Goal: Task Accomplishment & Management: Manage account settings

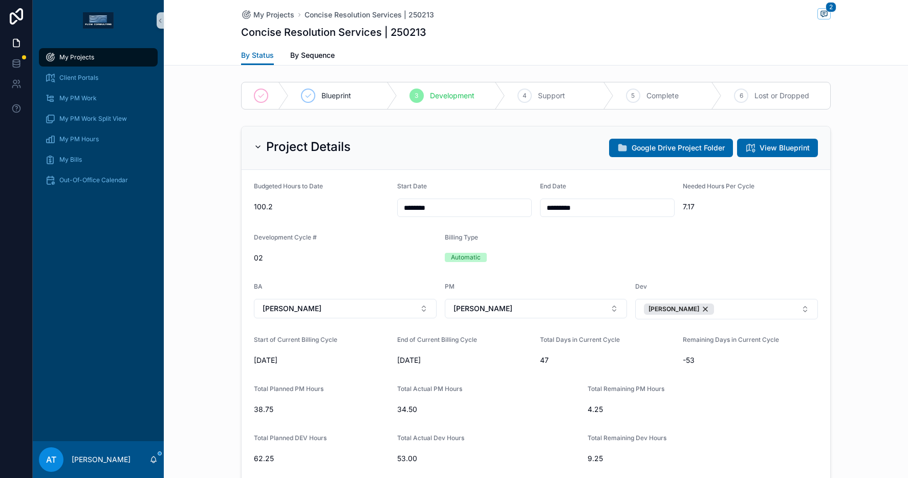
scroll to position [542, 0]
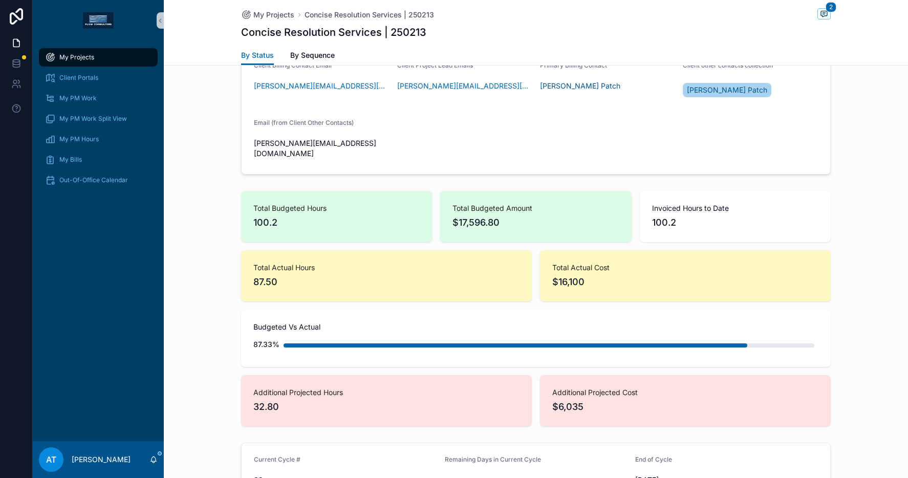
click at [81, 61] on div "My Projects" at bounding box center [98, 57] width 106 height 16
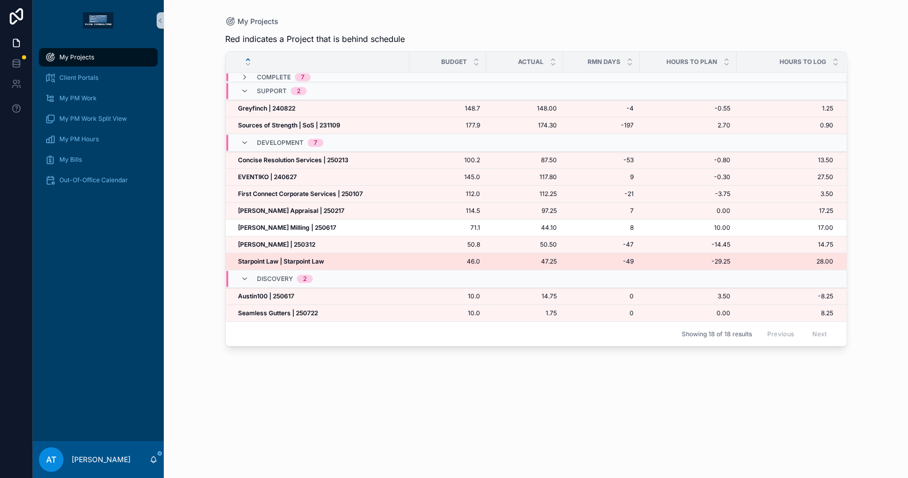
click at [287, 257] on strong "Starpoint Law | Starpoint Law" at bounding box center [281, 261] width 86 height 8
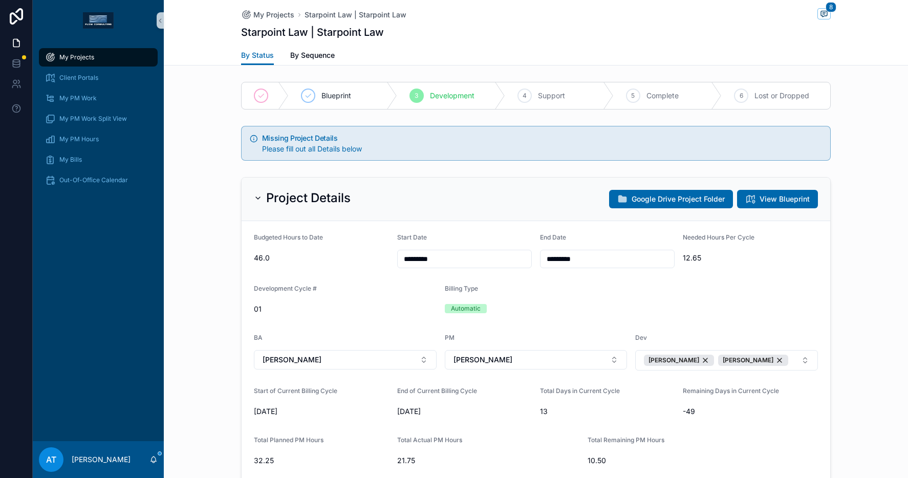
click at [570, 262] on input "*********" at bounding box center [607, 259] width 134 height 14
click at [662, 288] on button "scrollable content" at bounding box center [658, 284] width 18 height 18
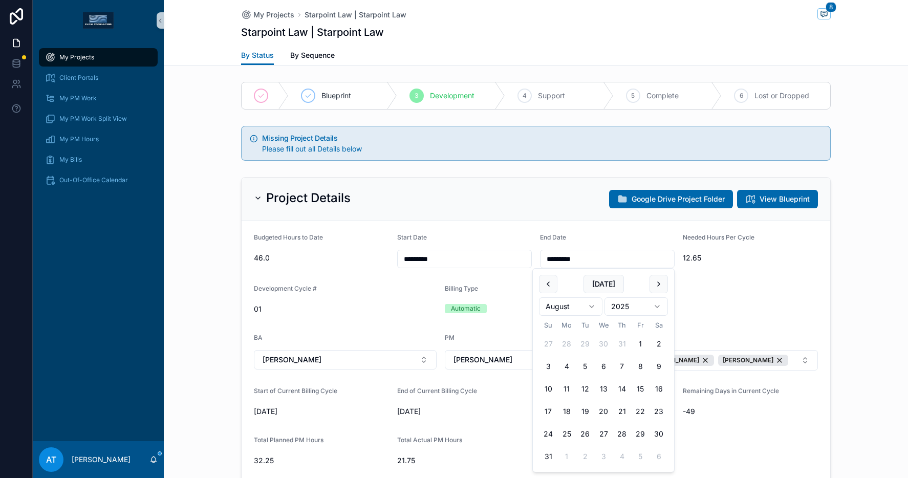
click at [662, 288] on button "scrollable content" at bounding box center [658, 284] width 18 height 18
click at [588, 433] on button "30" at bounding box center [585, 434] width 18 height 18
type input "*********"
click at [845, 262] on div "Project Details Google Drive Project Folder View Blueprint Budgeted Hours to Da…" at bounding box center [536, 444] width 744 height 542
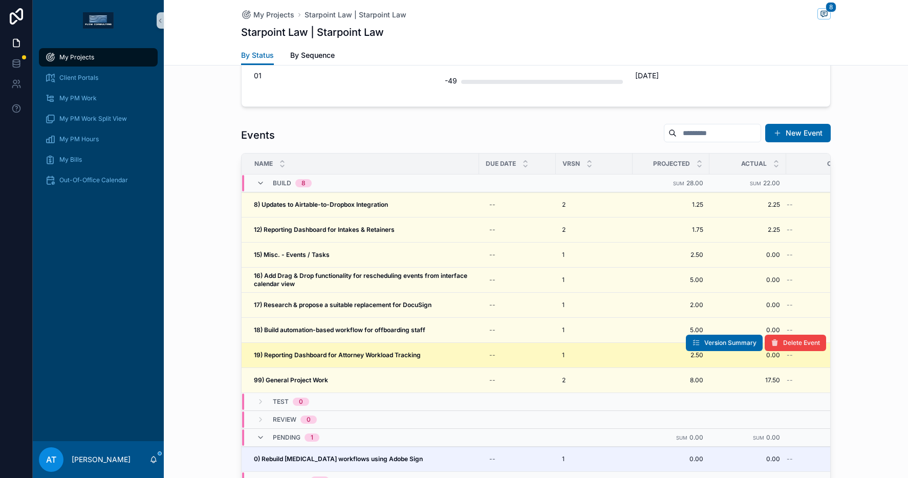
scroll to position [944, 0]
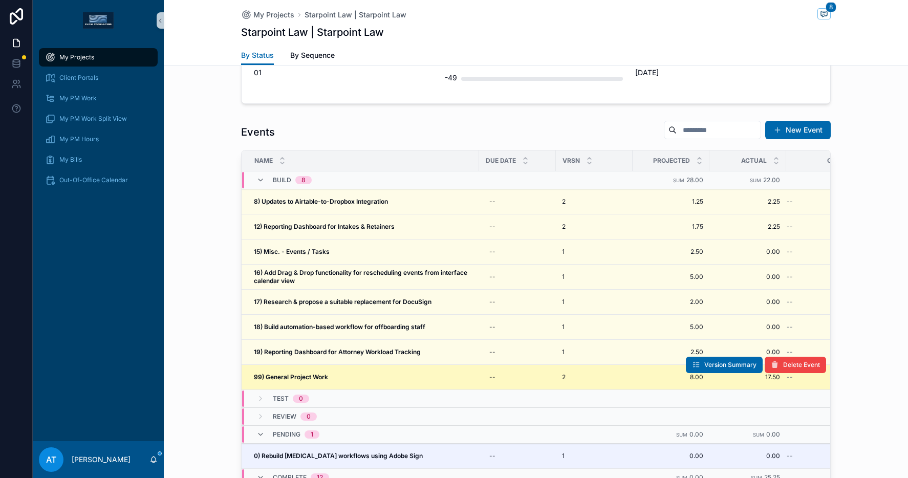
click at [343, 379] on div "99) General Project Work 99) General Project Work" at bounding box center [363, 377] width 219 height 8
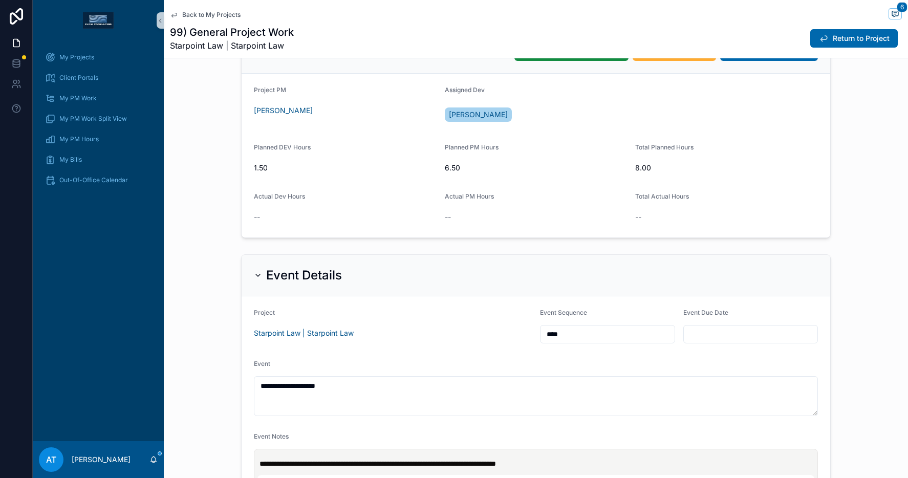
scroll to position [95, 0]
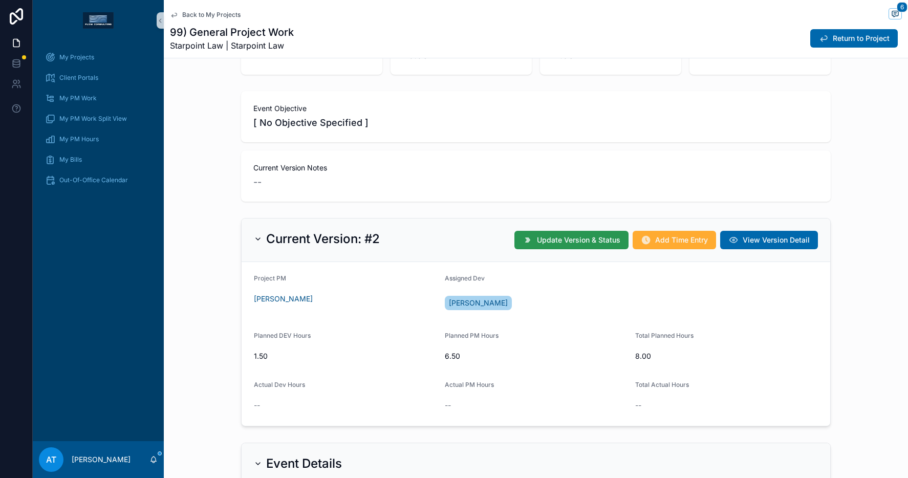
click at [562, 242] on span "Update Version & Status" at bounding box center [578, 240] width 83 height 10
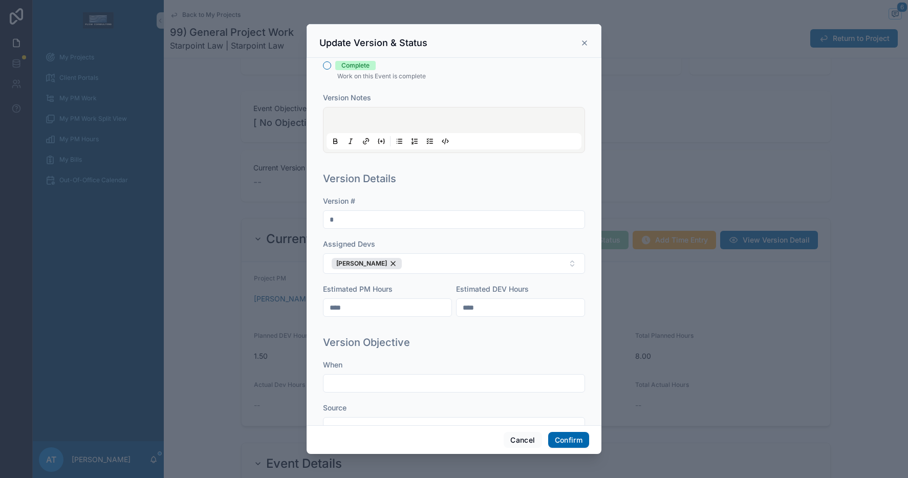
scroll to position [169, 0]
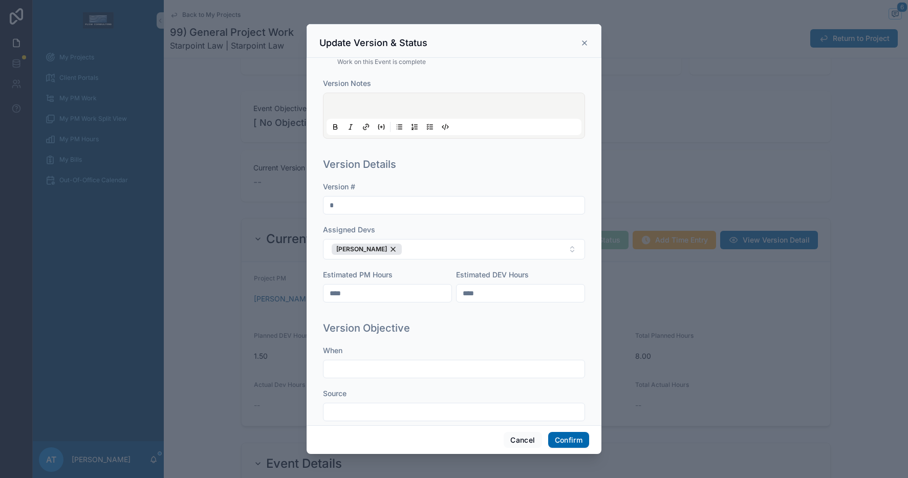
click at [348, 291] on input "****" at bounding box center [387, 293] width 128 height 14
type input "****"
click at [475, 297] on input "****" at bounding box center [521, 293] width 128 height 14
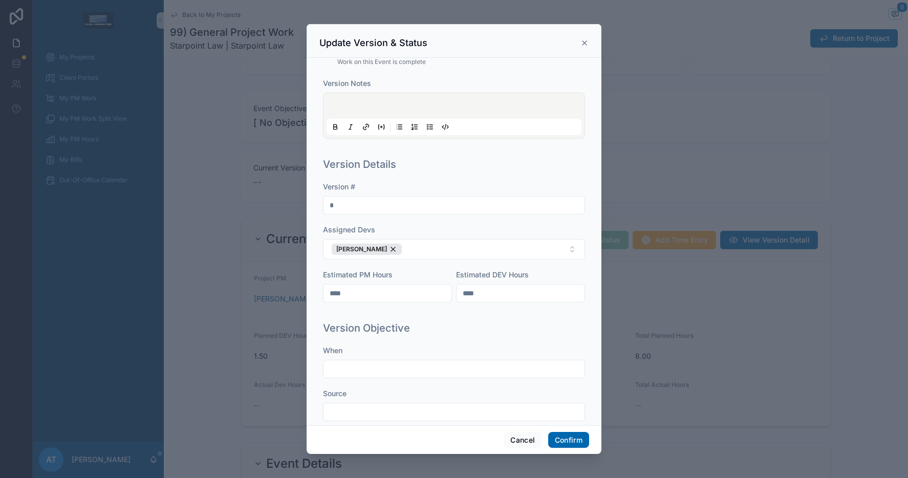
type input "****"
click at [494, 321] on div "Version Objective" at bounding box center [454, 328] width 262 height 14
click at [556, 441] on button "Confirm" at bounding box center [568, 440] width 41 height 16
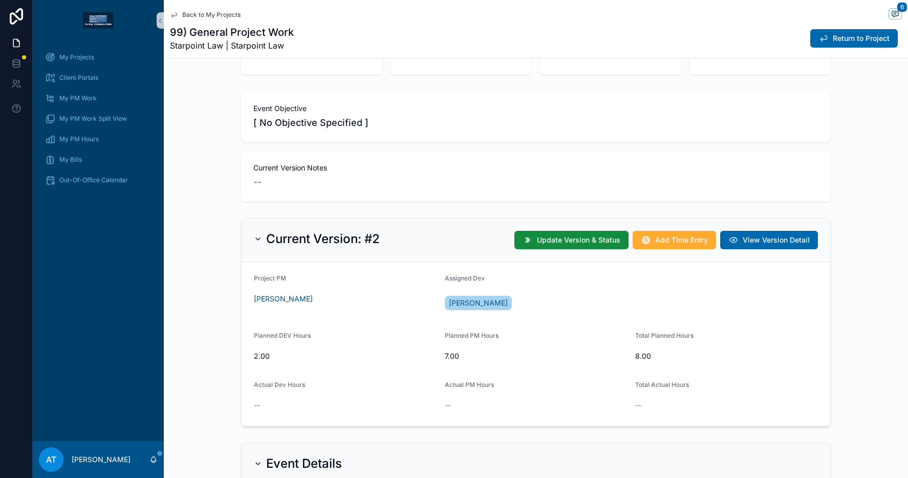
scroll to position [0, 0]
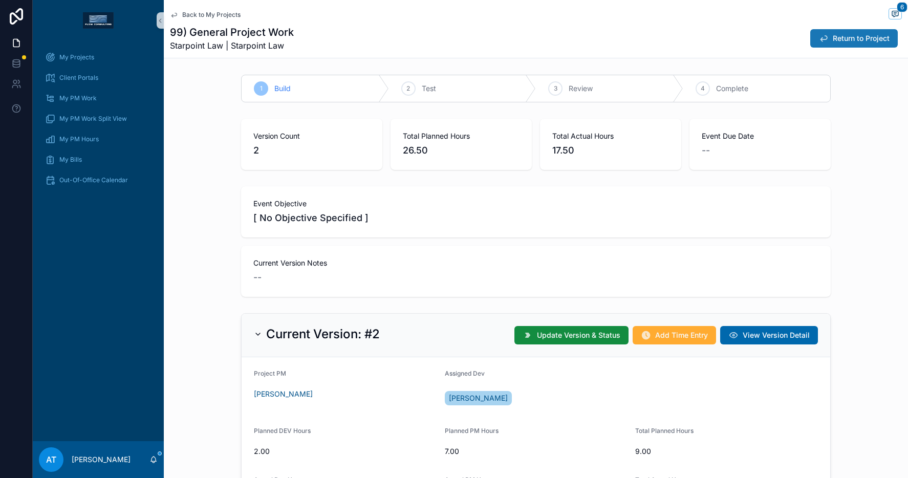
click at [822, 44] on button "Return to Project" at bounding box center [854, 38] width 88 height 18
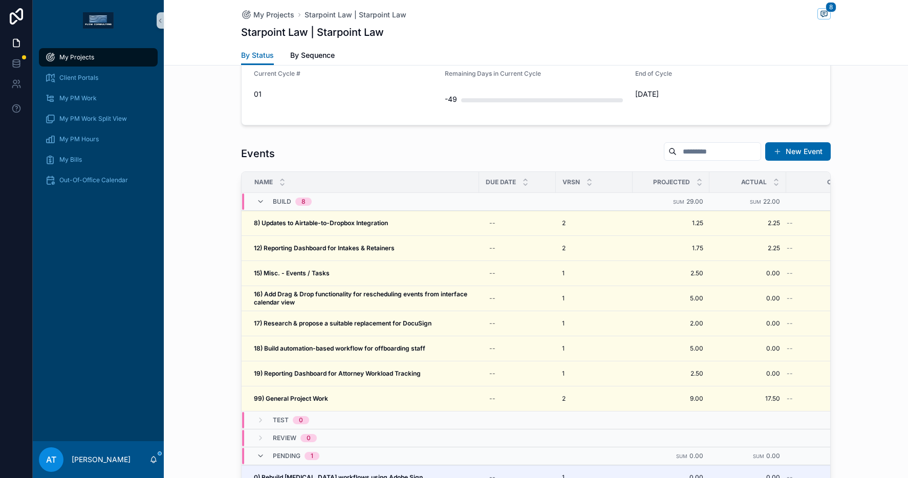
scroll to position [922, 0]
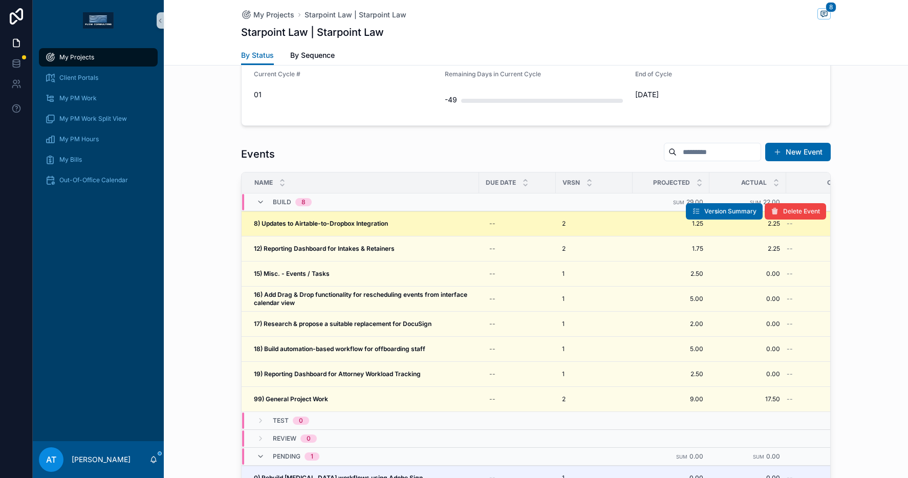
click at [363, 224] on strong "8) Updates to Airtable-to-Dropbox Integration" at bounding box center [321, 224] width 134 height 8
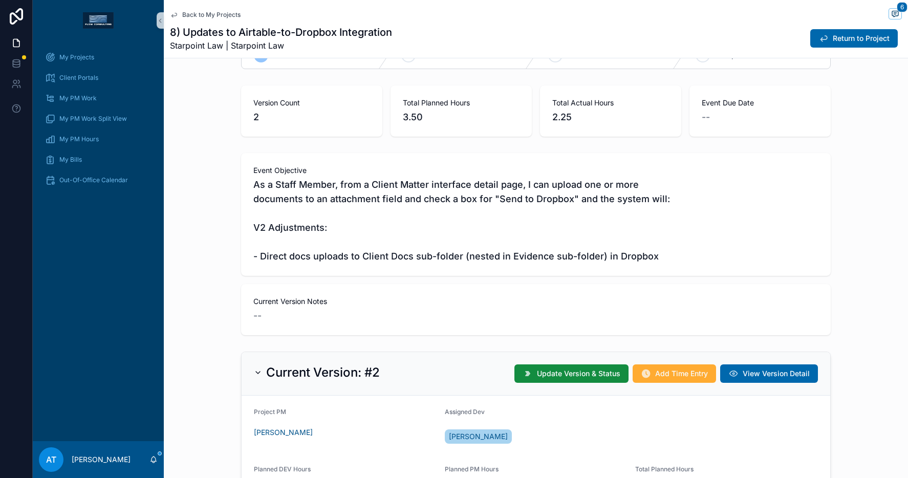
scroll to position [27, 0]
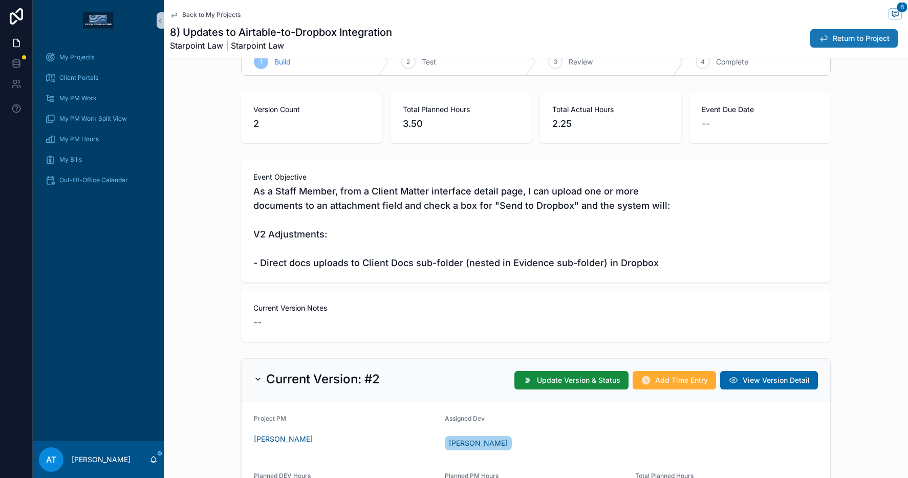
click at [862, 39] on span "Return to Project" at bounding box center [861, 38] width 57 height 10
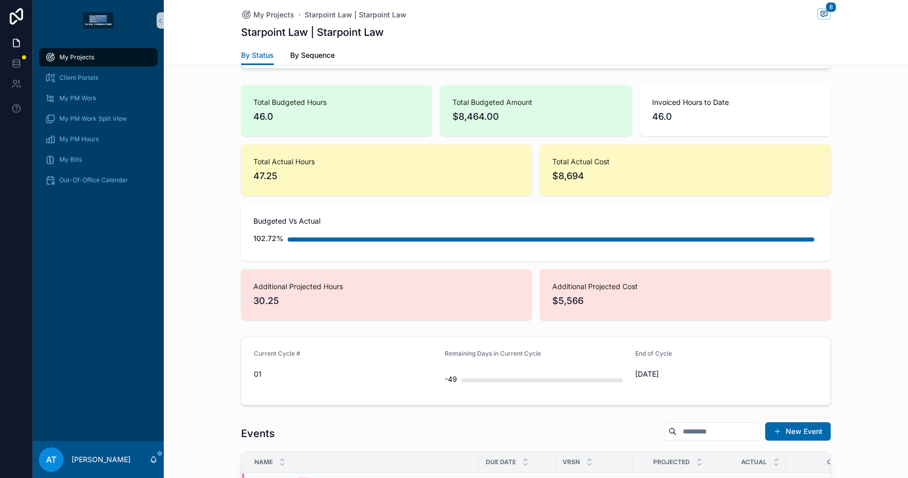
scroll to position [916, 0]
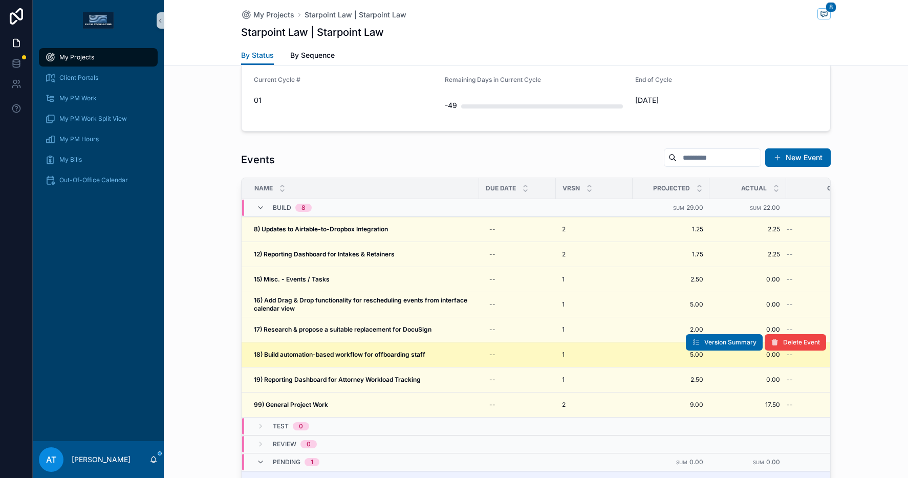
click at [345, 355] on strong "18) Build automation-based workflow for offboarding staff" at bounding box center [339, 355] width 171 height 8
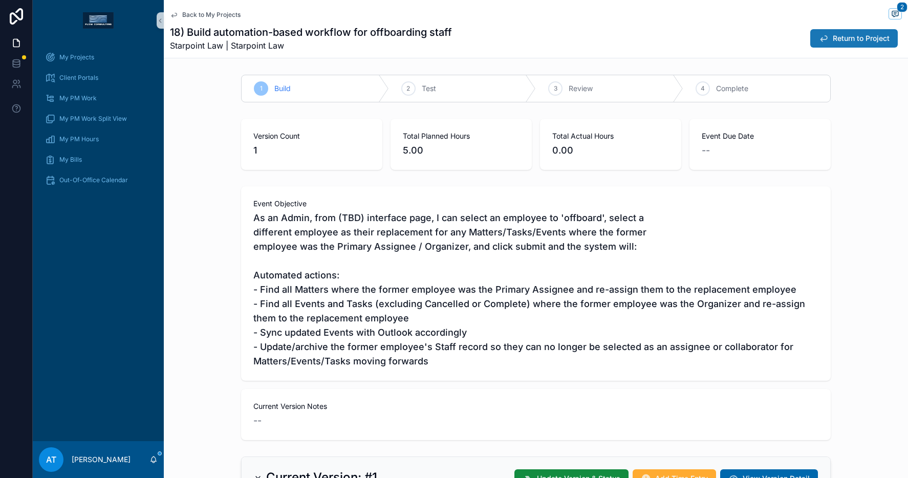
click at [833, 39] on span "Return to Project" at bounding box center [861, 38] width 57 height 10
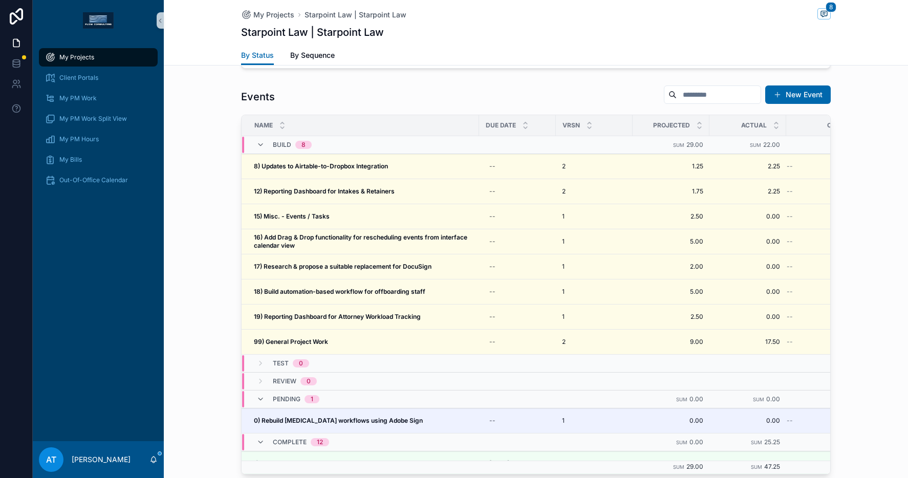
scroll to position [985, 0]
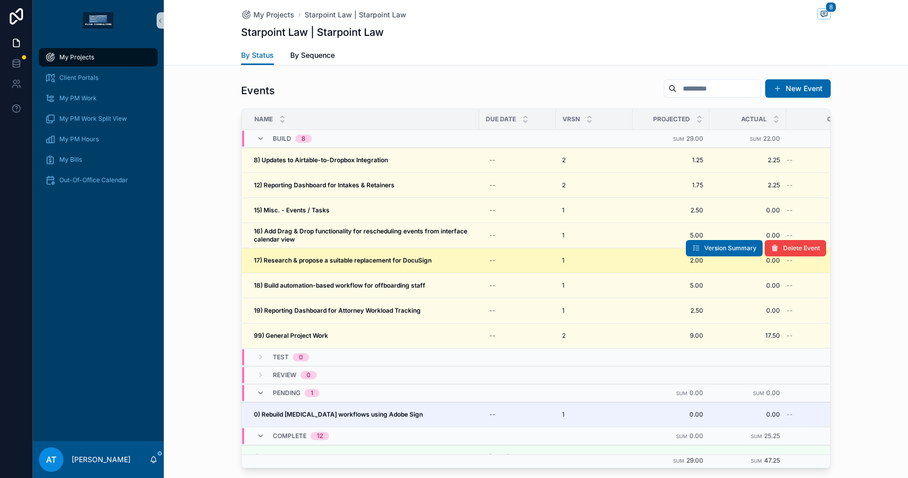
click at [345, 263] on strong "17) Research & propose a suitable replacement for DocuSign" at bounding box center [343, 260] width 178 height 8
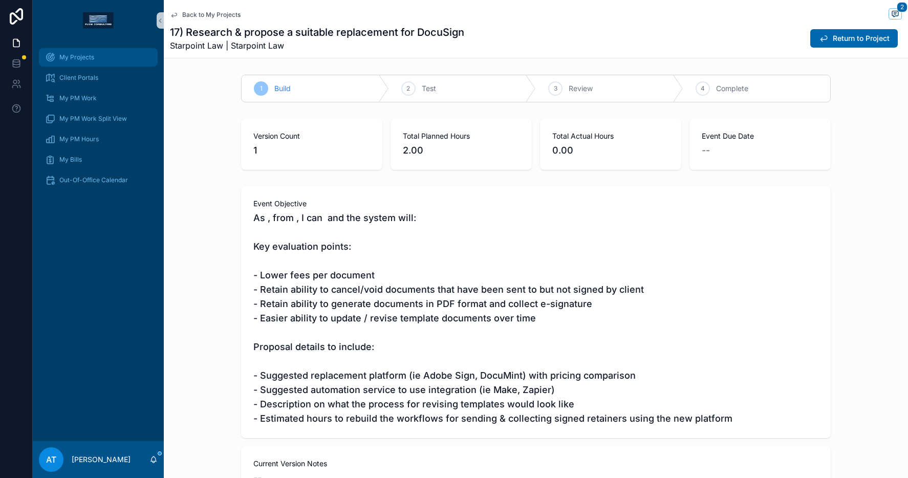
click at [92, 61] on div "My Projects" at bounding box center [98, 57] width 106 height 16
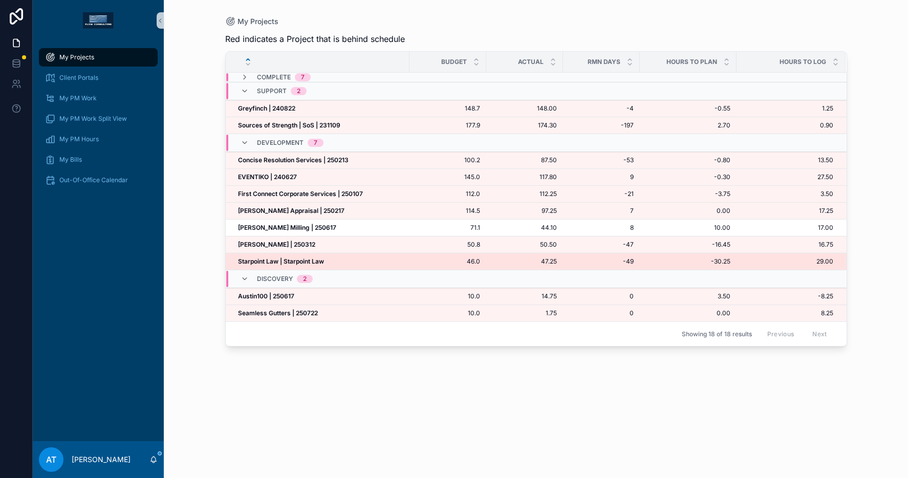
click at [326, 259] on div "Starpoint Law | Starpoint Law Starpoint Law | Starpoint Law" at bounding box center [320, 261] width 165 height 8
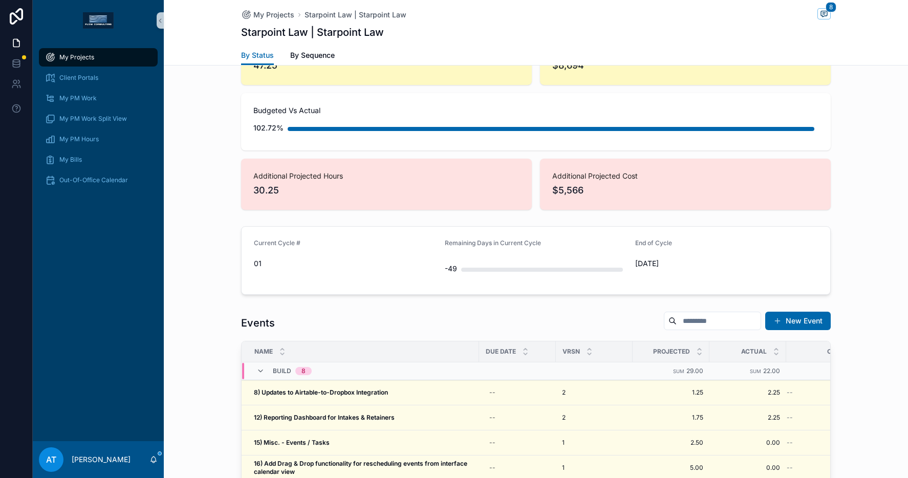
scroll to position [766, 0]
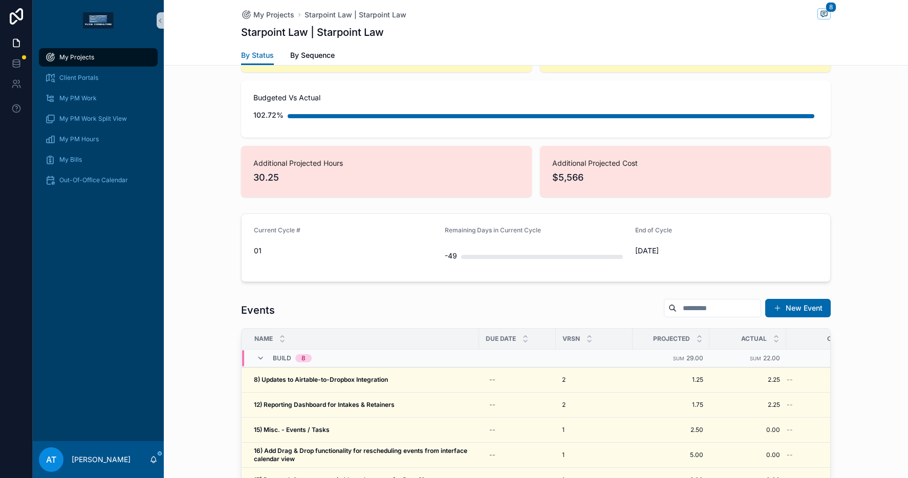
click at [898, 233] on div "Current Cycle # 01 Remaining Days in Current Cycle -49 End of Cycle [DATE]" at bounding box center [536, 247] width 744 height 77
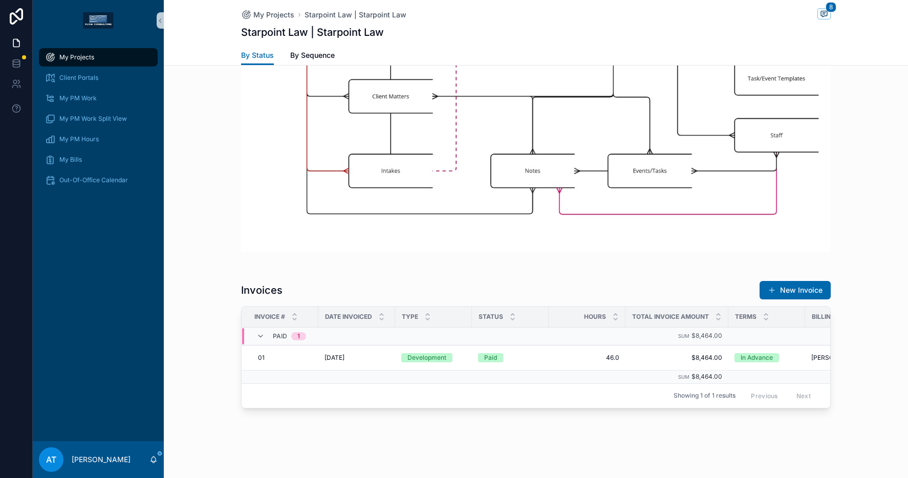
scroll to position [1526, 0]
click at [793, 281] on button "New Invoice" at bounding box center [794, 290] width 71 height 18
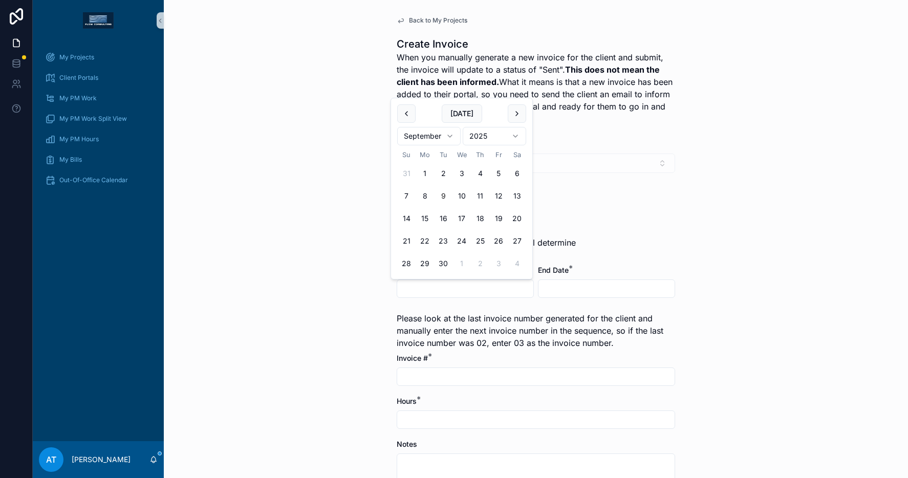
click at [435, 290] on input "scrollable content" at bounding box center [465, 288] width 136 height 14
click at [454, 115] on button "[DATE]" at bounding box center [462, 113] width 40 height 18
click at [462, 198] on button "10" at bounding box center [461, 196] width 18 height 18
type input "*********"
click at [602, 290] on input "scrollable content" at bounding box center [606, 288] width 136 height 14
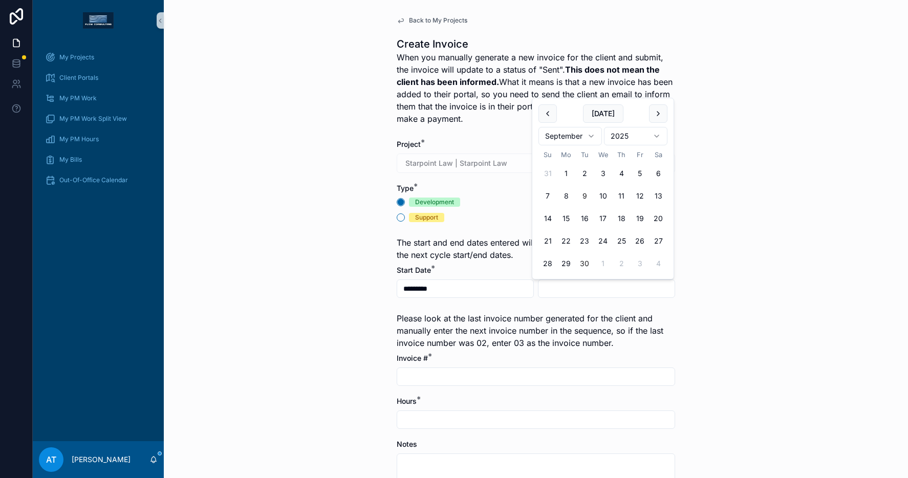
click at [585, 266] on button "30" at bounding box center [584, 263] width 18 height 18
type input "*********"
click at [761, 297] on div "Back to My Projects Create Invoice When you manually generate a new invoice for…" at bounding box center [536, 239] width 744 height 478
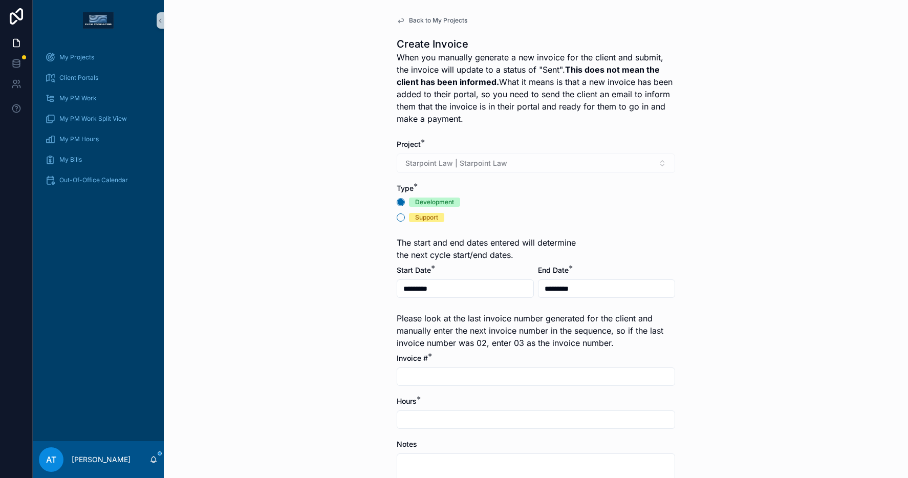
click at [423, 376] on input "scrollable content" at bounding box center [535, 377] width 277 height 14
type input "**"
click at [412, 424] on input "scrollable content" at bounding box center [535, 419] width 277 height 14
type input "****"
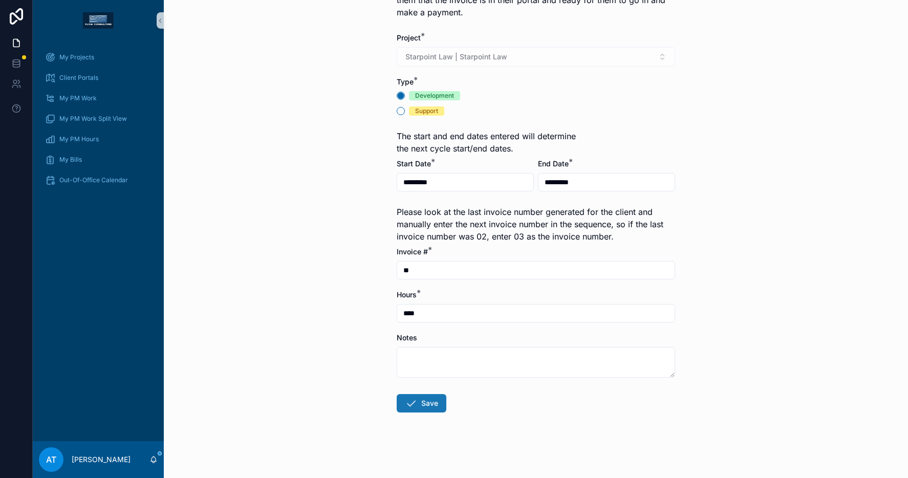
click at [424, 408] on button "Save" at bounding box center [422, 403] width 50 height 18
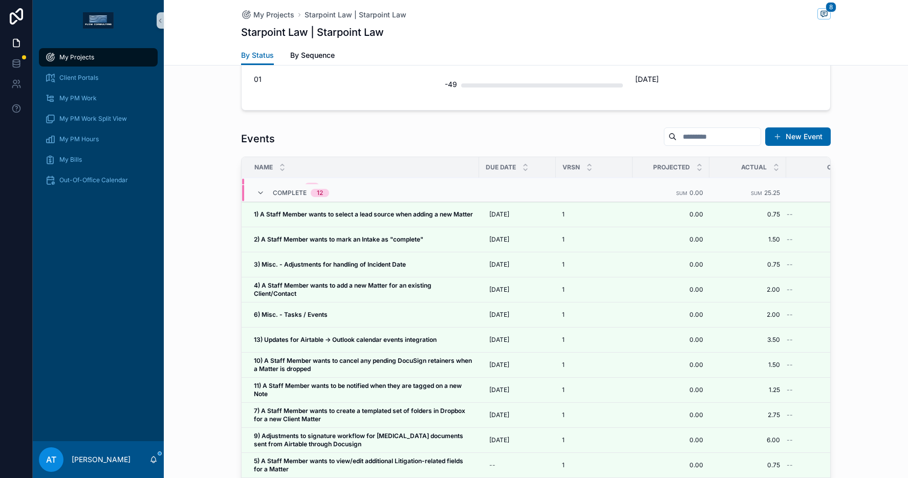
scroll to position [766, 0]
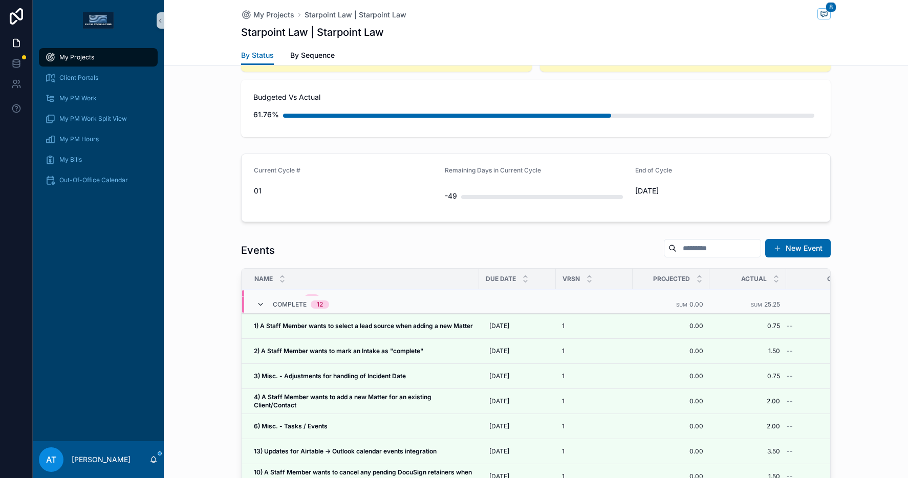
click at [258, 300] on icon "scrollable content" at bounding box center [260, 304] width 8 height 8
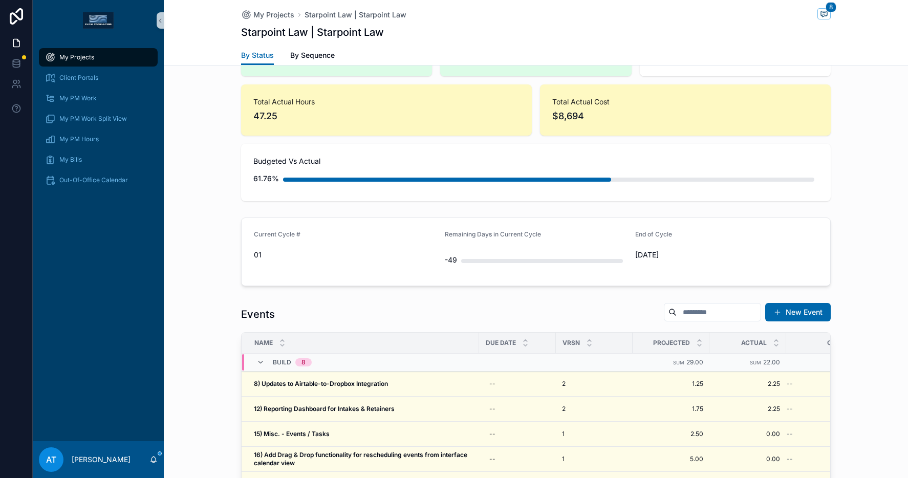
scroll to position [894, 0]
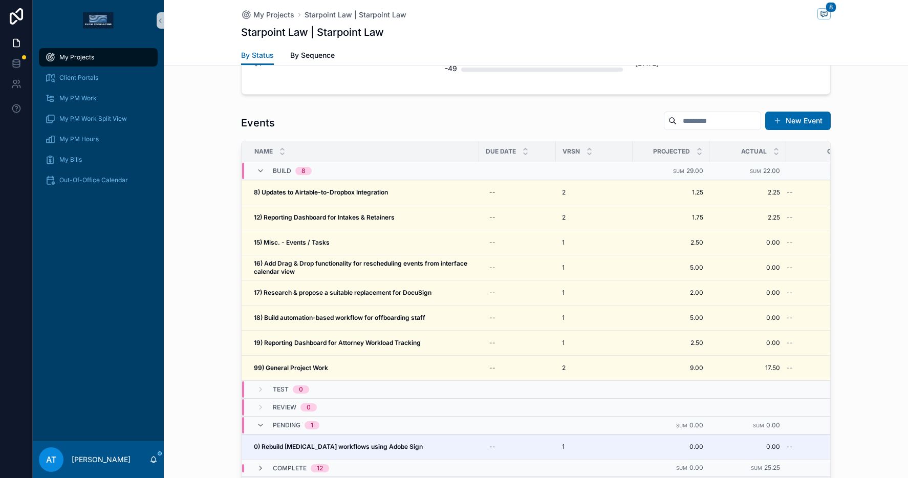
click at [78, 61] on span "My Projects" at bounding box center [76, 57] width 35 height 8
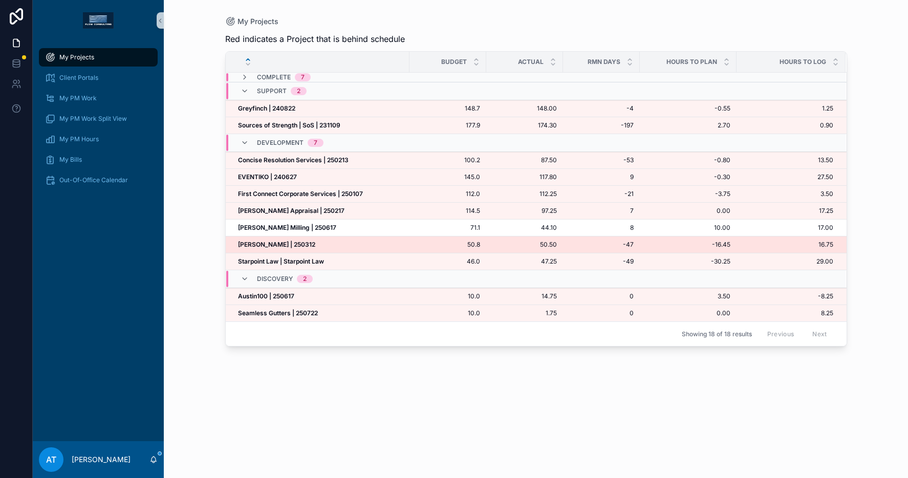
click at [325, 247] on div "[PERSON_NAME] | 250312 [PERSON_NAME] | 250312" at bounding box center [320, 245] width 165 height 8
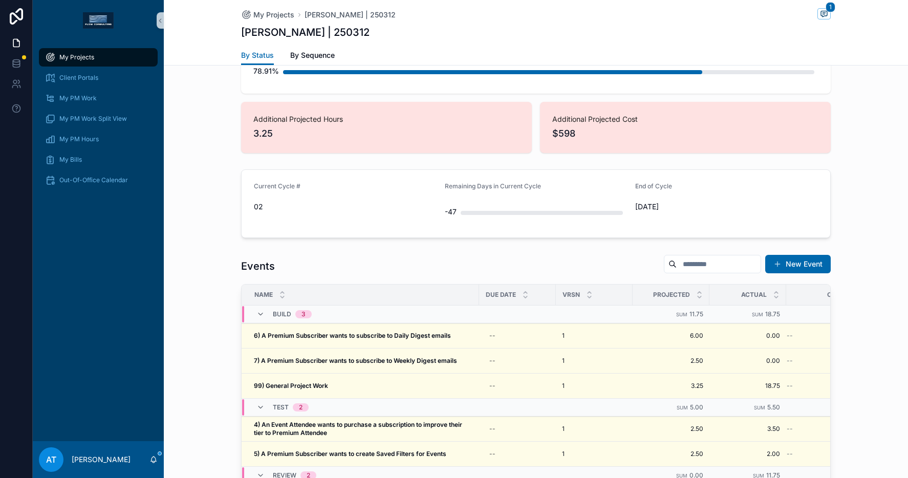
click at [88, 60] on span "My Projects" at bounding box center [76, 57] width 35 height 8
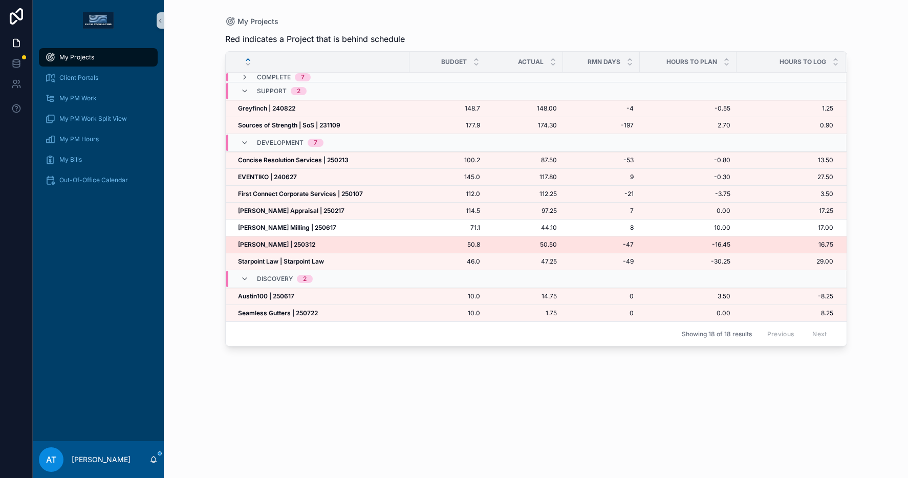
click at [311, 242] on div "[PERSON_NAME] | 250312 [PERSON_NAME] | 250312" at bounding box center [320, 245] width 165 height 8
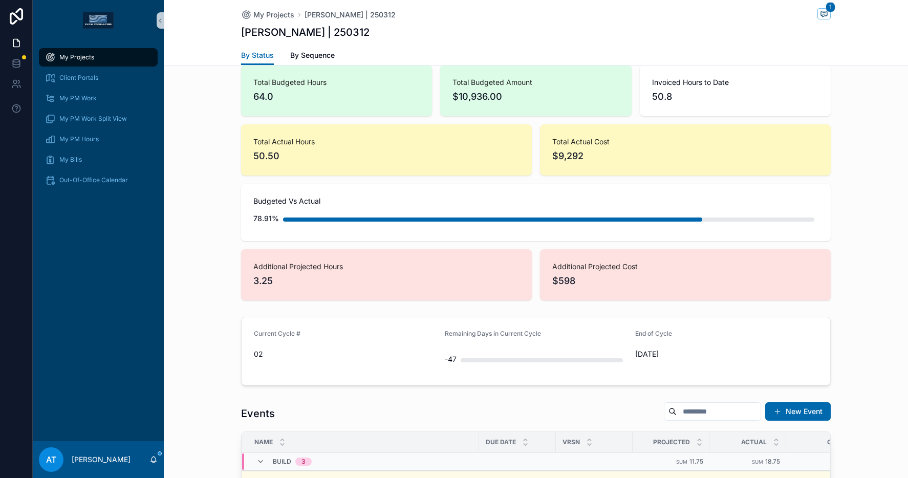
scroll to position [915, 0]
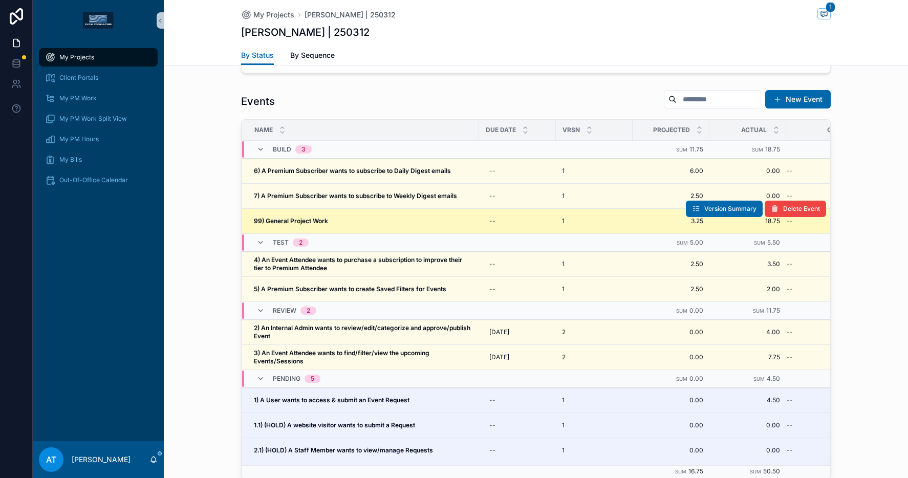
click at [335, 218] on div "99) General Project Work 99) General Project Work" at bounding box center [363, 221] width 219 height 8
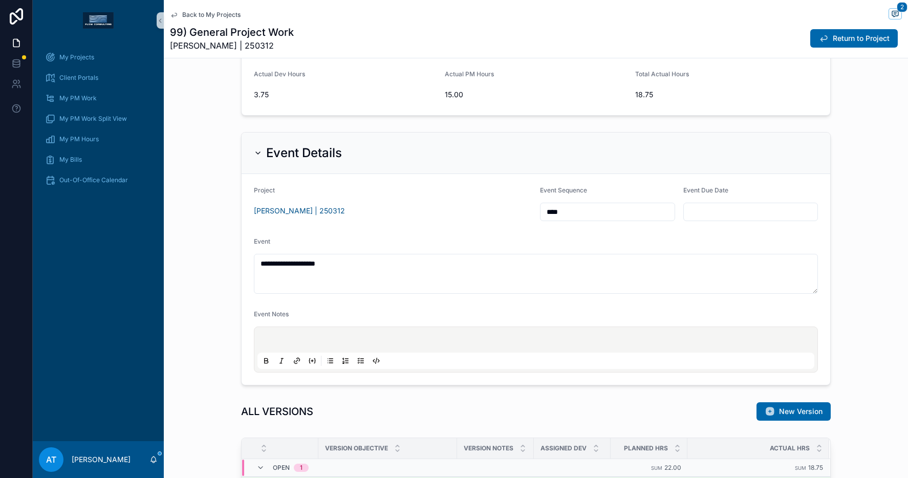
scroll to position [111, 0]
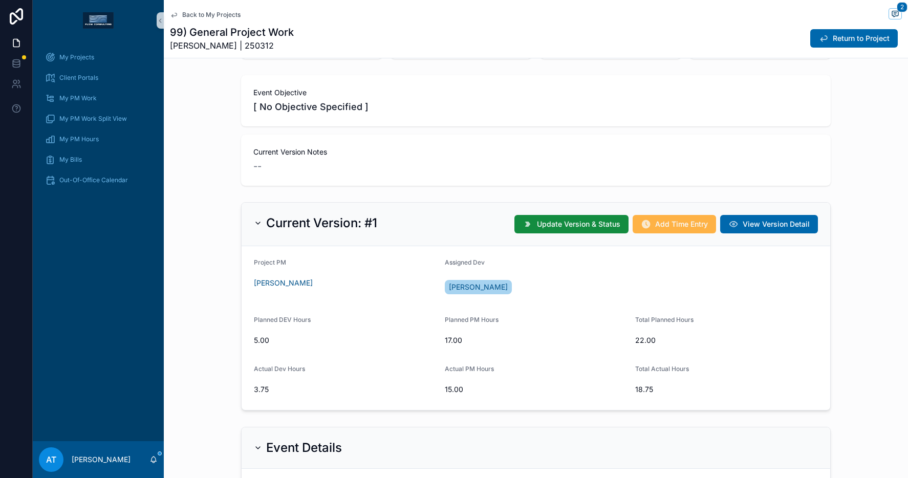
click at [655, 223] on span "Add Time Entry" at bounding box center [681, 224] width 53 height 10
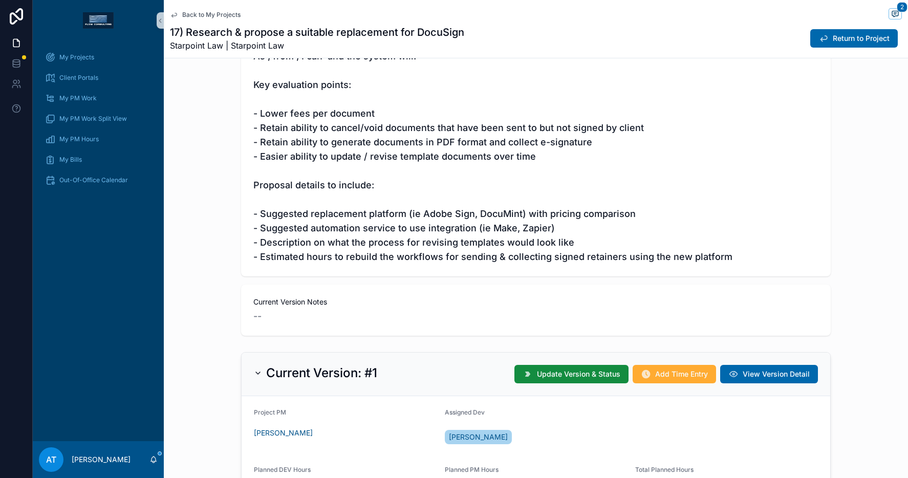
scroll to position [153, 0]
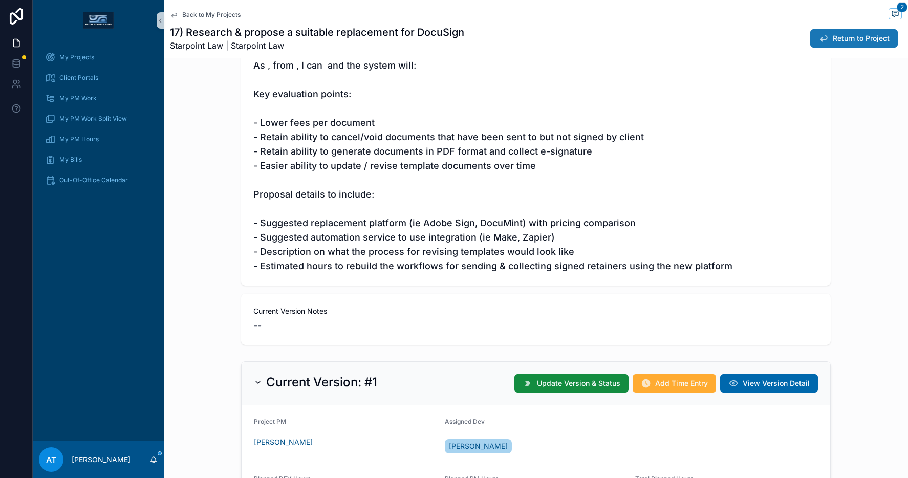
click at [823, 46] on button "Return to Project" at bounding box center [854, 38] width 88 height 18
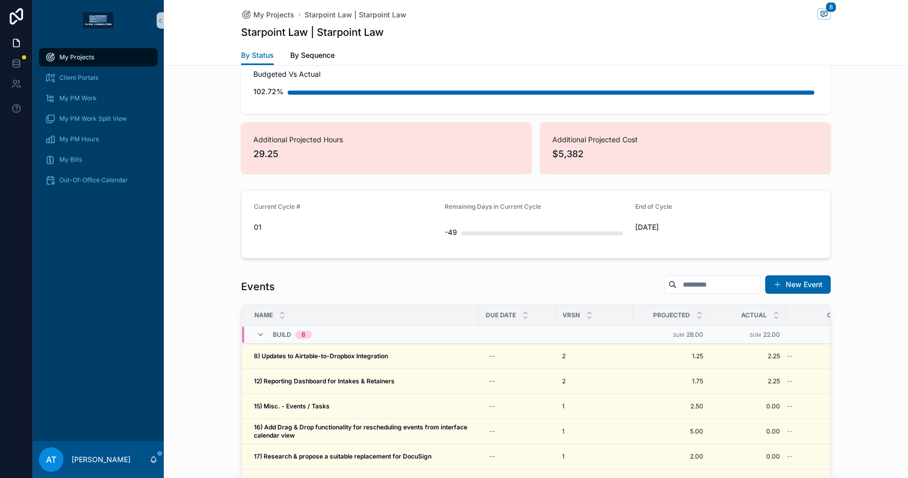
scroll to position [917, 0]
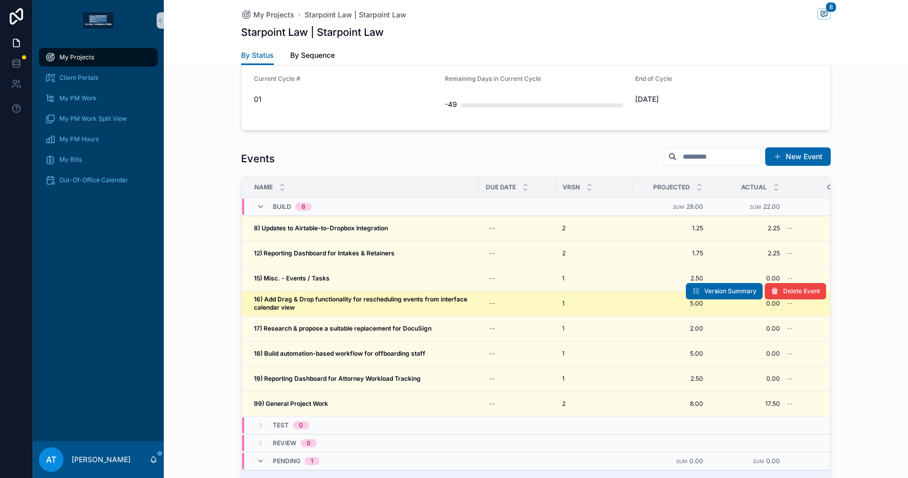
click at [375, 301] on strong "16) Add Drag & Drop functionality for rescheduling events from interface calend…" at bounding box center [361, 303] width 215 height 16
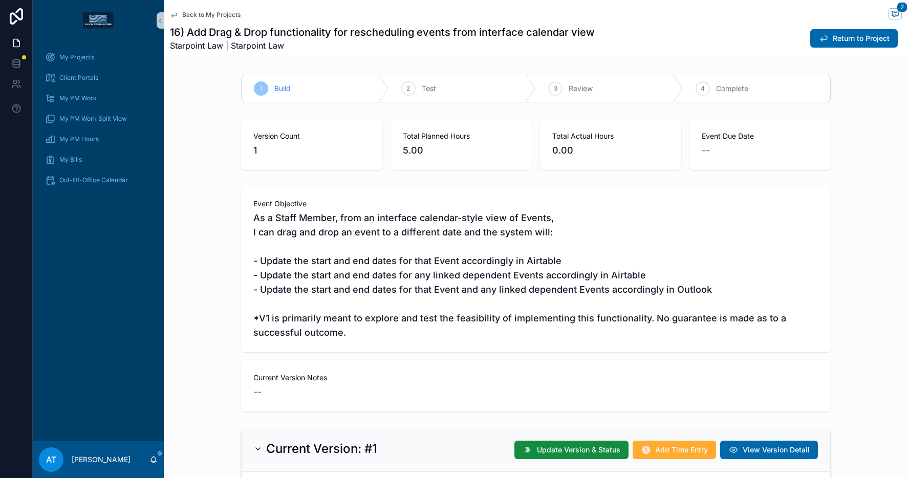
scroll to position [6, 0]
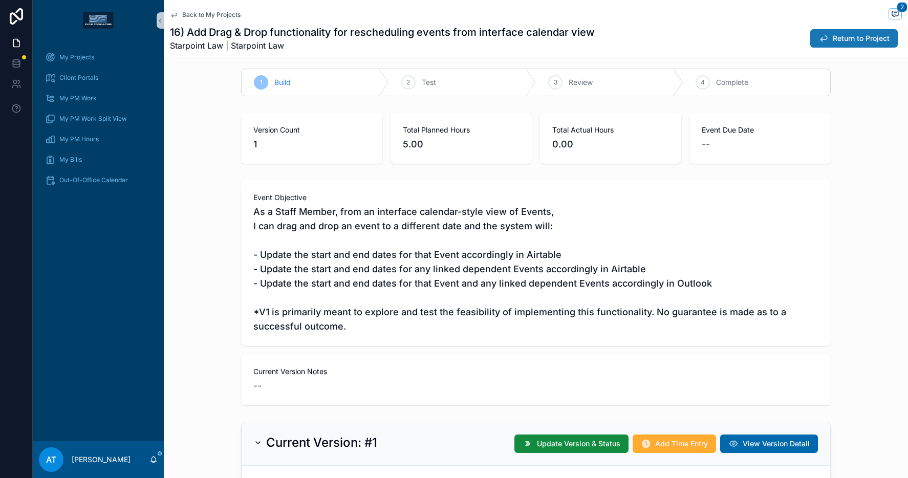
click at [841, 38] on span "Return to Project" at bounding box center [861, 38] width 57 height 10
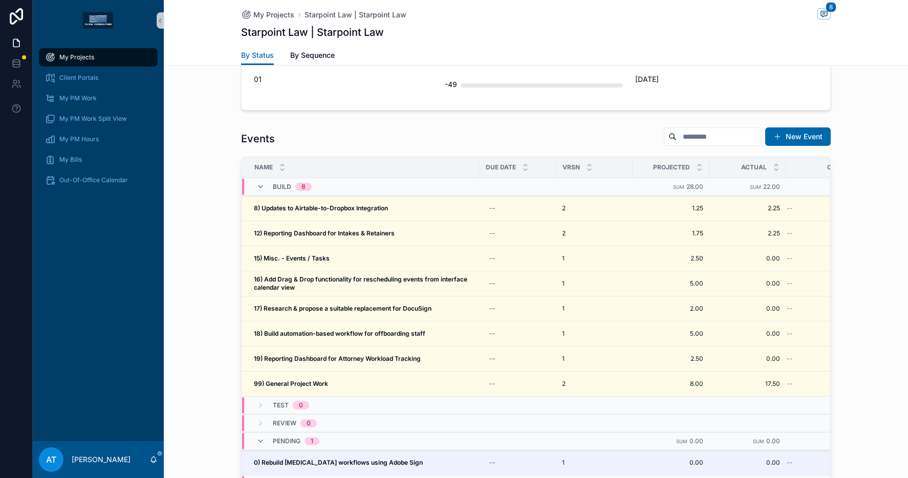
scroll to position [944, 0]
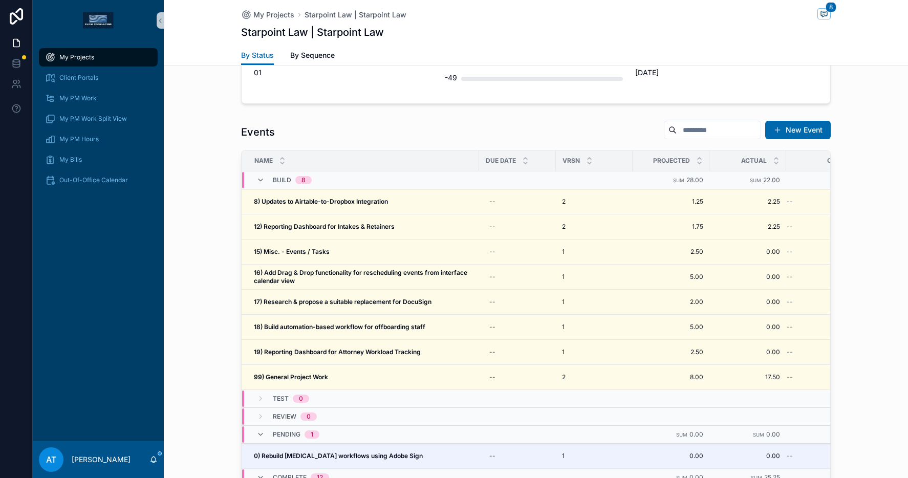
click at [61, 58] on span "My Projects" at bounding box center [76, 57] width 35 height 8
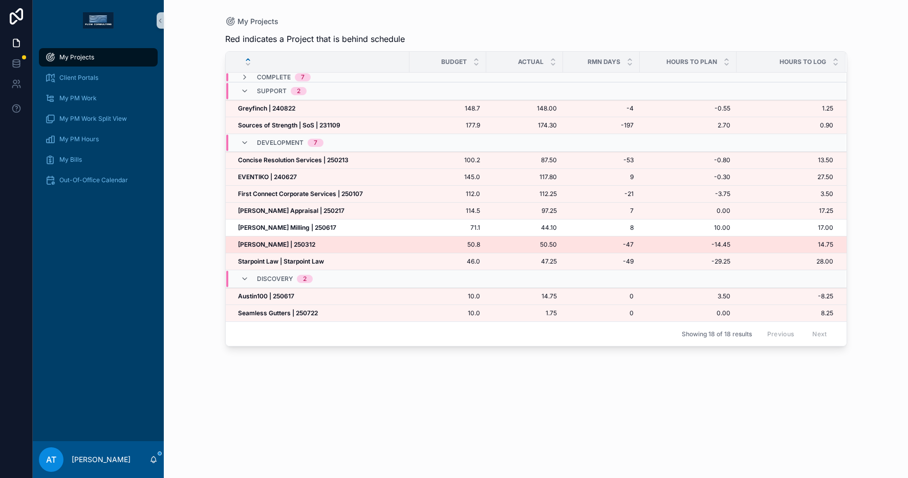
click at [319, 244] on div "[PERSON_NAME] | 250312 [PERSON_NAME] | 250312" at bounding box center [320, 245] width 165 height 8
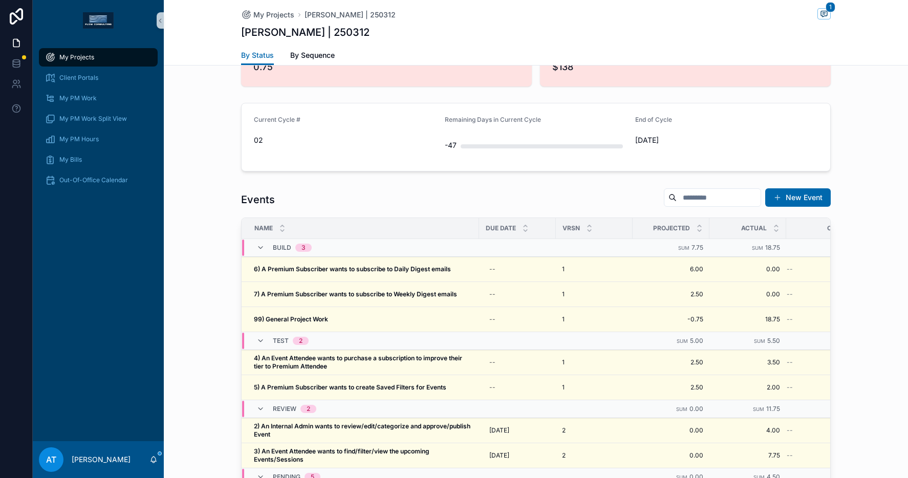
scroll to position [836, 0]
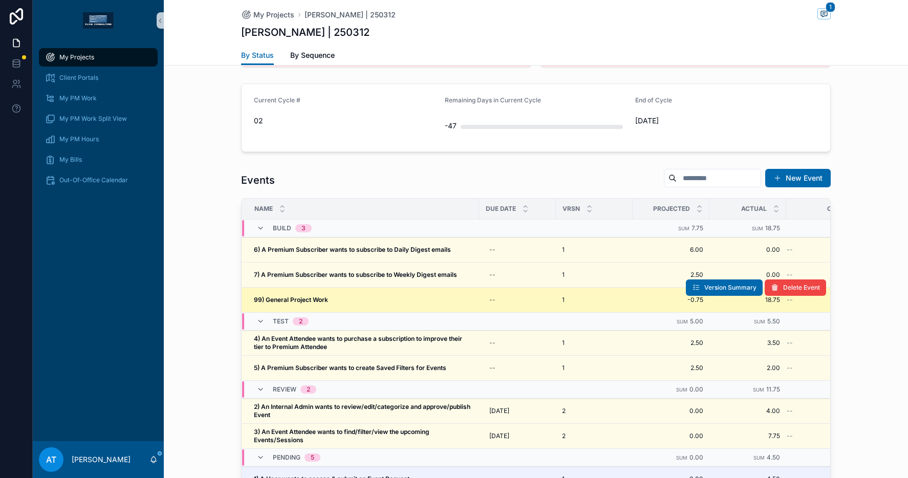
click at [341, 301] on div "99) General Project Work 99) General Project Work" at bounding box center [363, 300] width 219 height 8
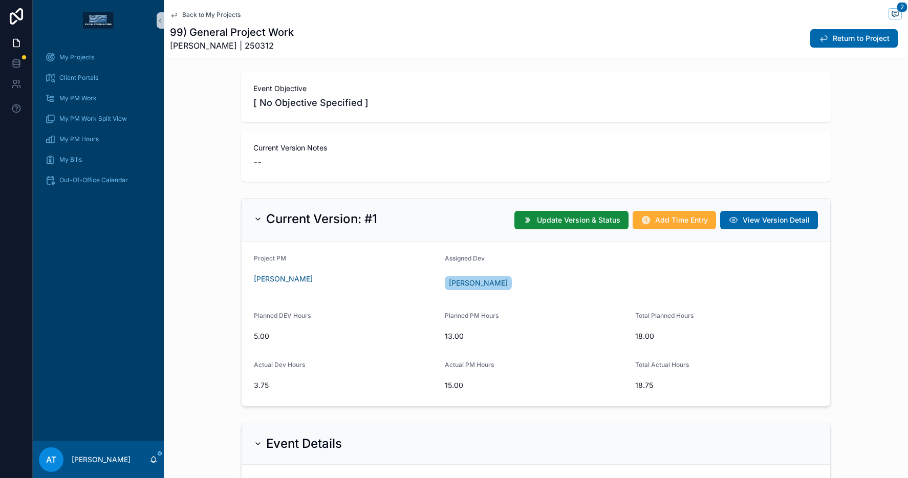
scroll to position [161, 0]
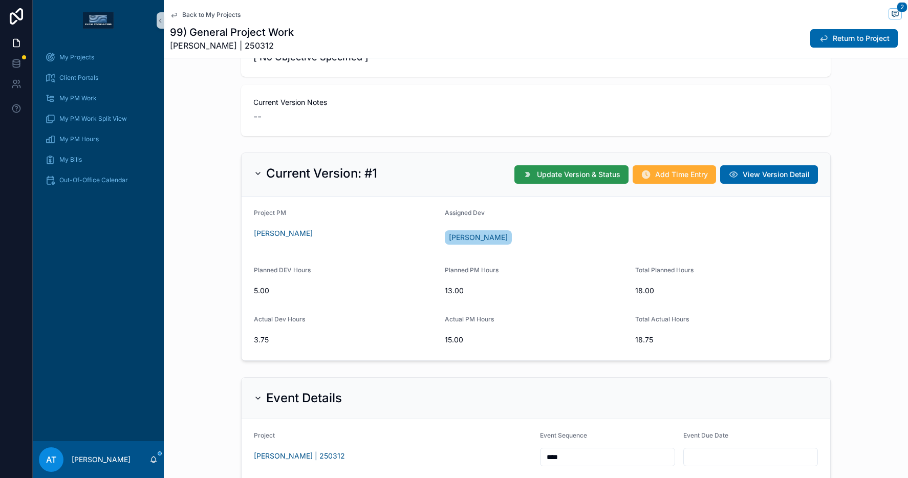
click at [552, 177] on span "Update Version & Status" at bounding box center [578, 174] width 83 height 10
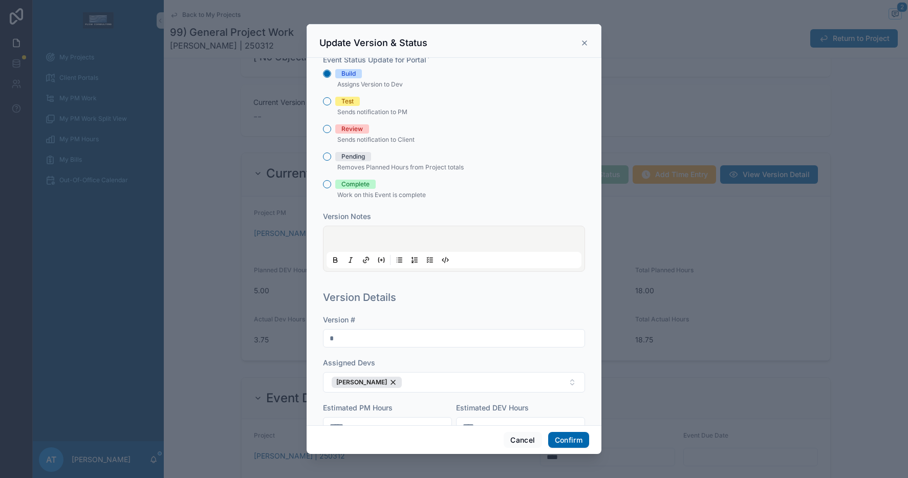
scroll to position [243, 0]
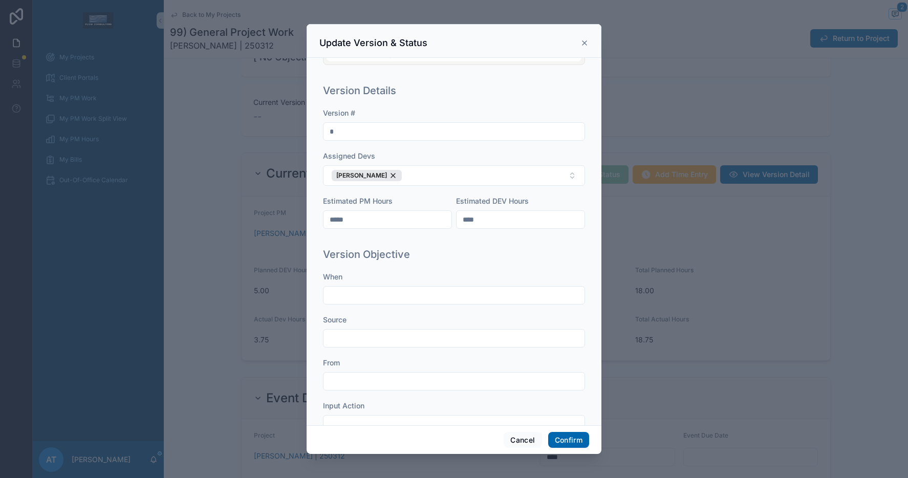
click at [364, 221] on input "*****" at bounding box center [387, 219] width 128 height 14
type input "*****"
click at [581, 437] on button "Confirm" at bounding box center [568, 440] width 41 height 16
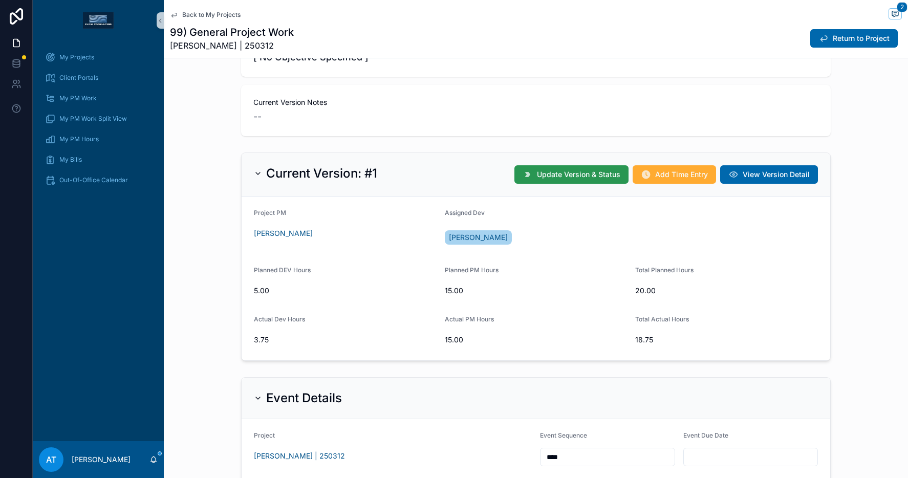
click at [562, 178] on span "Update Version & Status" at bounding box center [578, 174] width 83 height 10
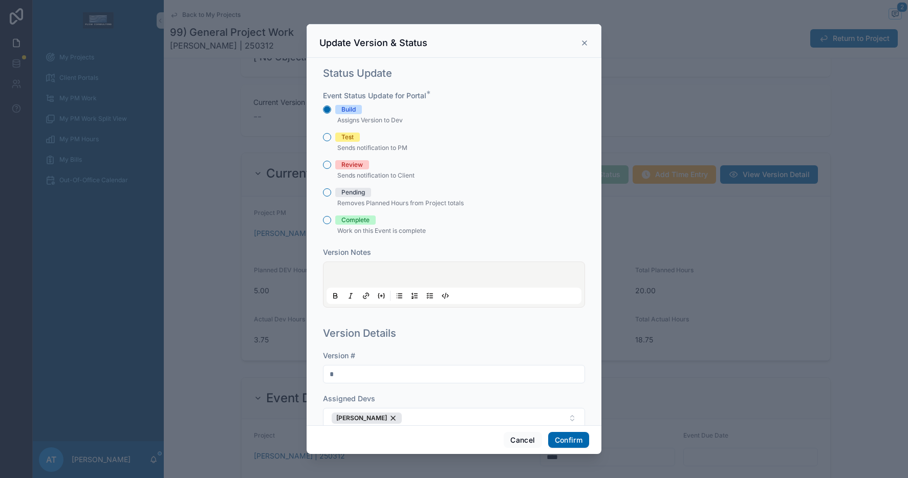
scroll to position [274, 0]
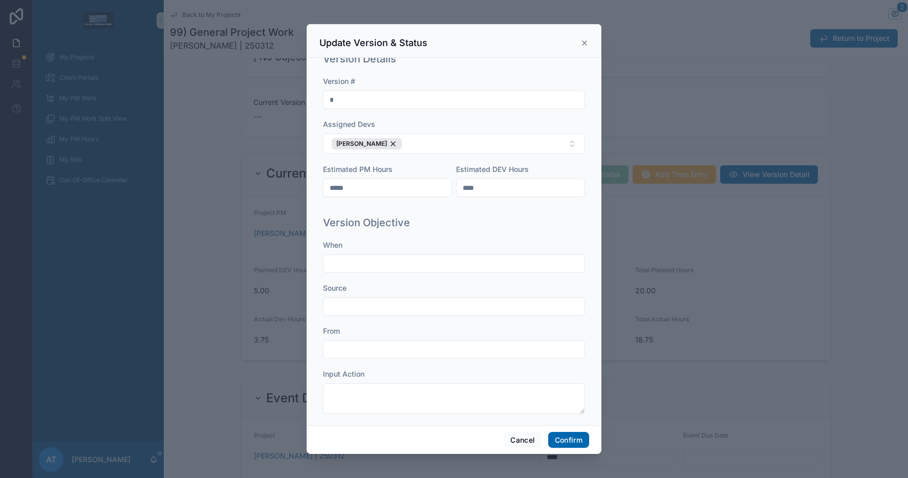
click at [382, 192] on input "*****" at bounding box center [387, 188] width 128 height 14
type input "*****"
click at [582, 443] on button "Confirm" at bounding box center [568, 440] width 41 height 16
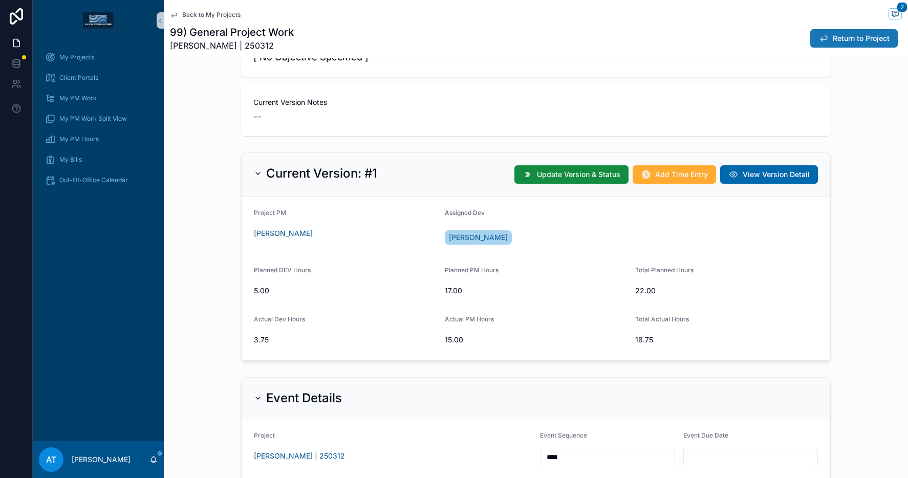
click at [823, 39] on button "Return to Project" at bounding box center [854, 38] width 88 height 18
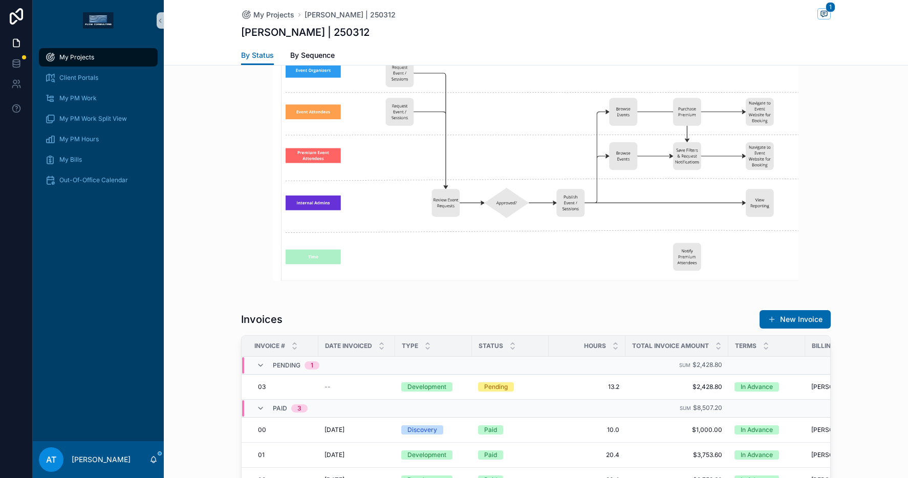
scroll to position [2073, 0]
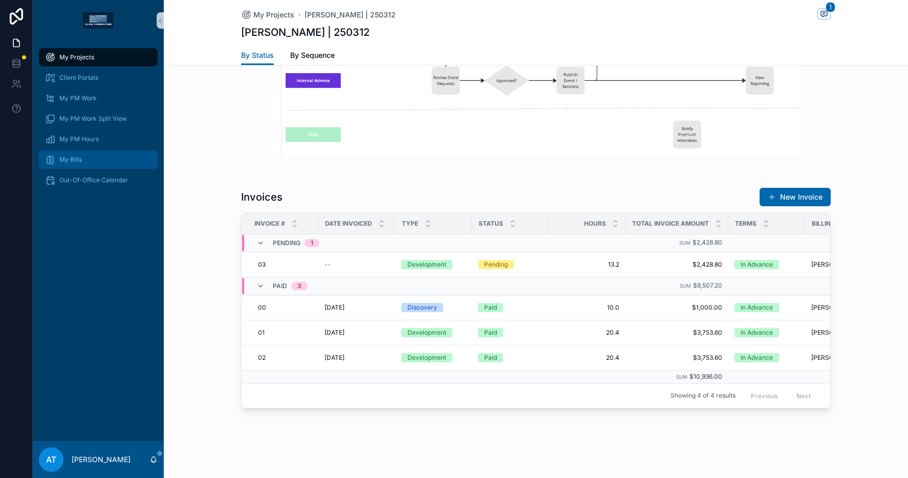
click at [102, 165] on div "My Bills" at bounding box center [98, 159] width 106 height 16
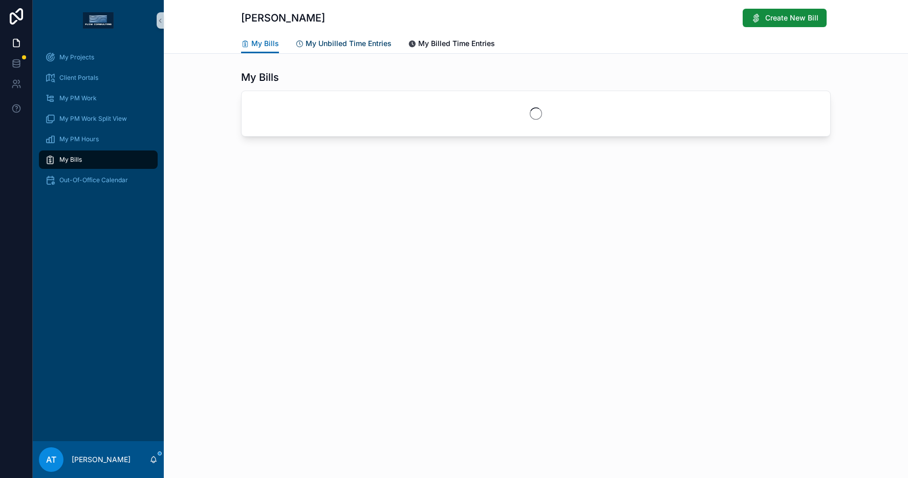
click at [353, 45] on span "My Unbilled Time Entries" at bounding box center [349, 43] width 86 height 10
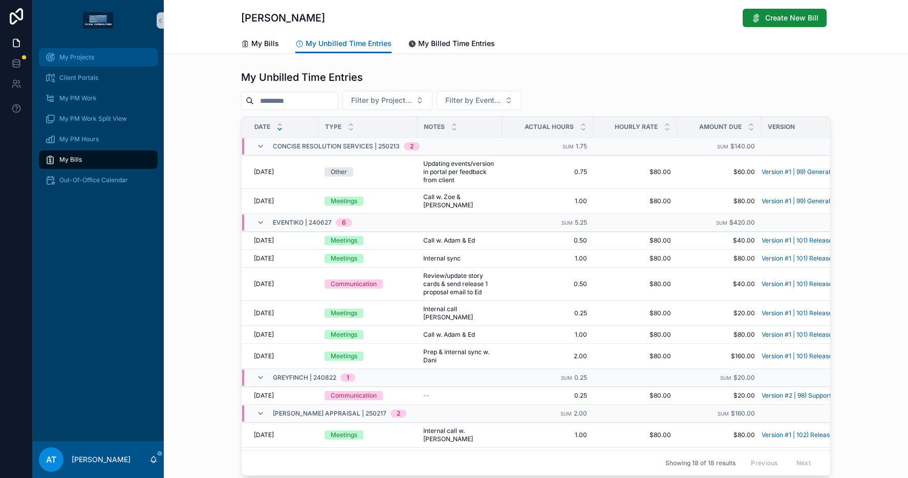
click at [76, 60] on span "My Projects" at bounding box center [76, 57] width 35 height 8
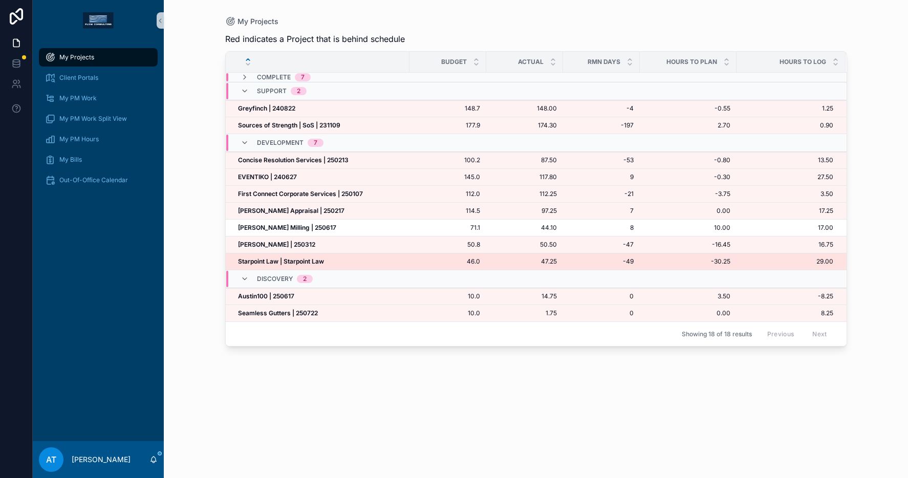
click at [297, 263] on strong "Starpoint Law | Starpoint Law" at bounding box center [281, 261] width 86 height 8
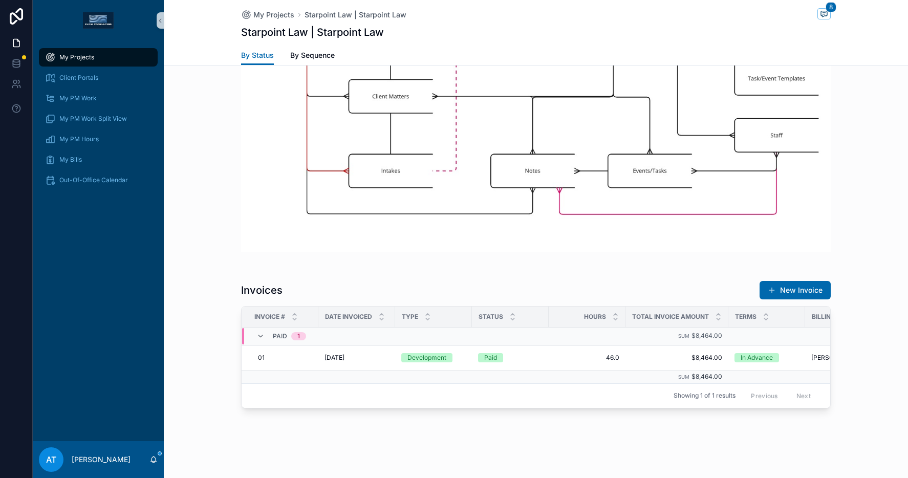
scroll to position [1466, 0]
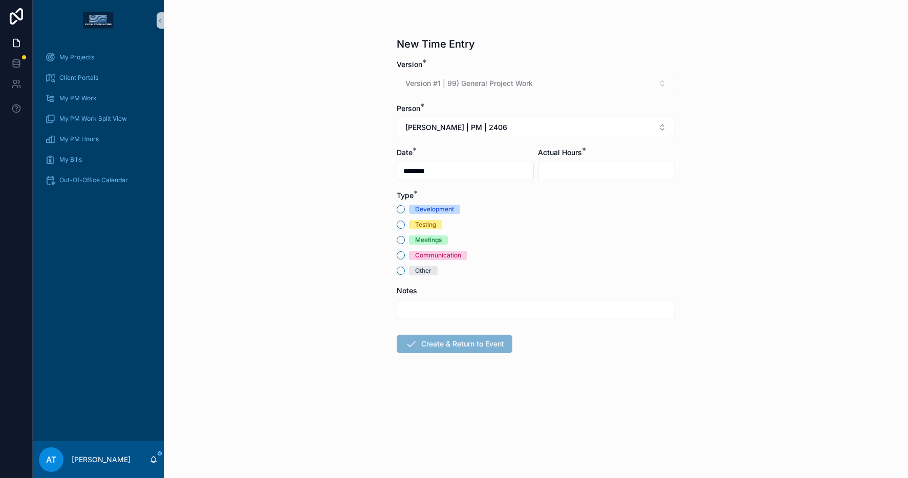
click at [430, 255] on div "Communication" at bounding box center [438, 255] width 46 height 9
click at [405, 255] on button "Communication" at bounding box center [401, 255] width 8 height 8
click at [442, 132] on span "Alex Thompson | PM | 2406" at bounding box center [456, 127] width 102 height 10
click at [455, 190] on div "Alex Thompson | PM | 2508" at bounding box center [535, 185] width 273 height 16
click at [562, 178] on div "scrollable content" at bounding box center [606, 171] width 137 height 18
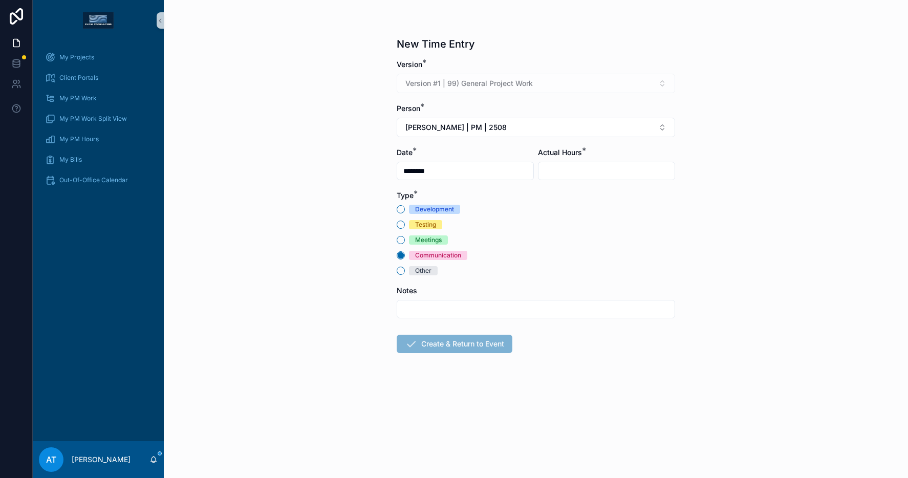
click at [563, 170] on input "scrollable content" at bounding box center [606, 171] width 136 height 14
type input "****"
click at [462, 350] on button "Create & Return to Event" at bounding box center [455, 344] width 116 height 18
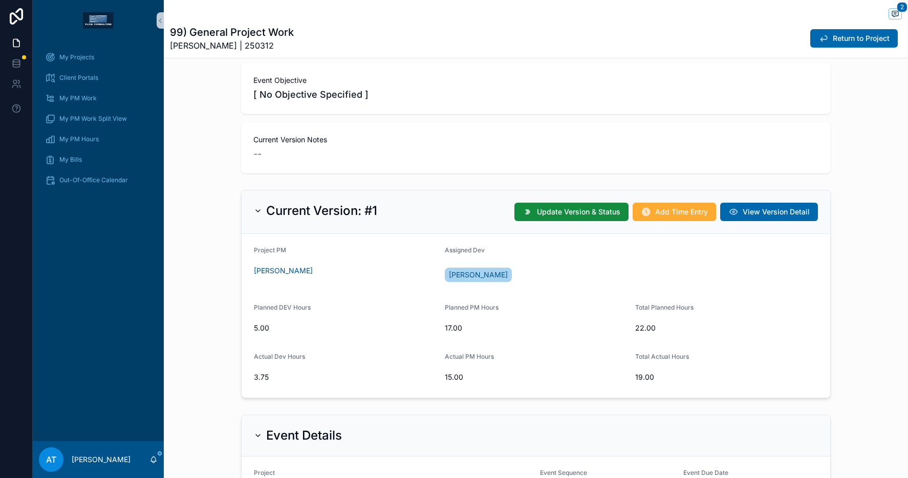
scroll to position [176, 0]
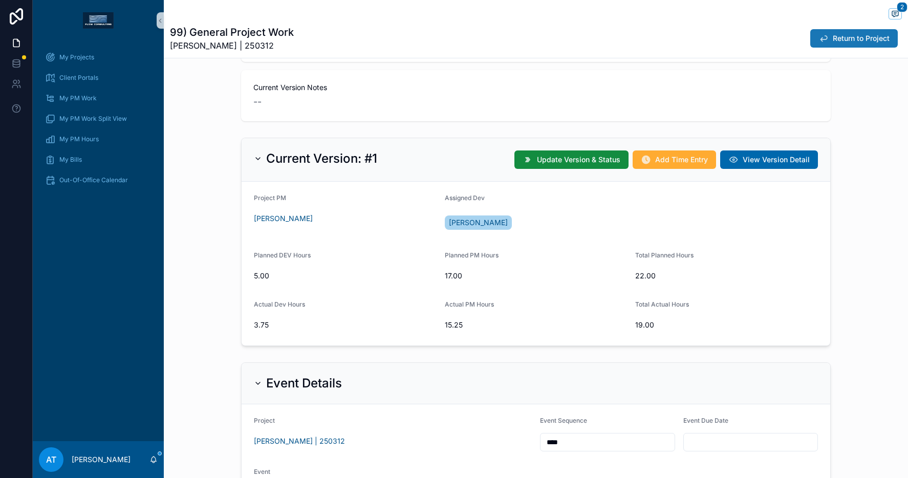
click at [823, 42] on button "Return to Project" at bounding box center [854, 38] width 88 height 18
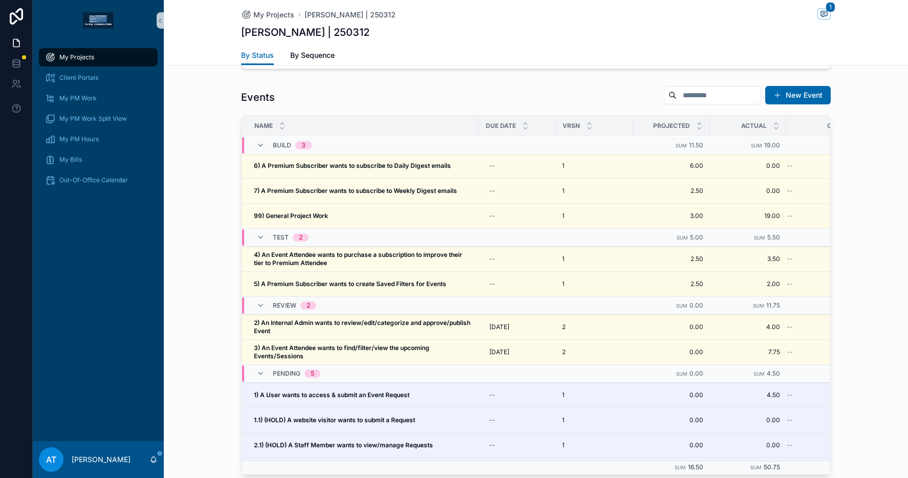
scroll to position [874, 0]
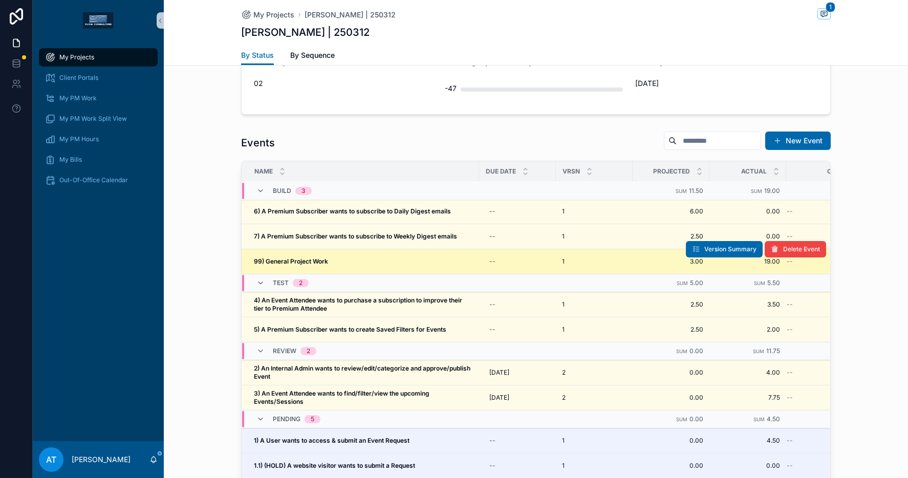
click at [374, 255] on td "99) General Project Work 99) General Project Work" at bounding box center [360, 261] width 237 height 25
click at [373, 262] on div "99) General Project Work 99) General Project Work" at bounding box center [363, 261] width 219 height 8
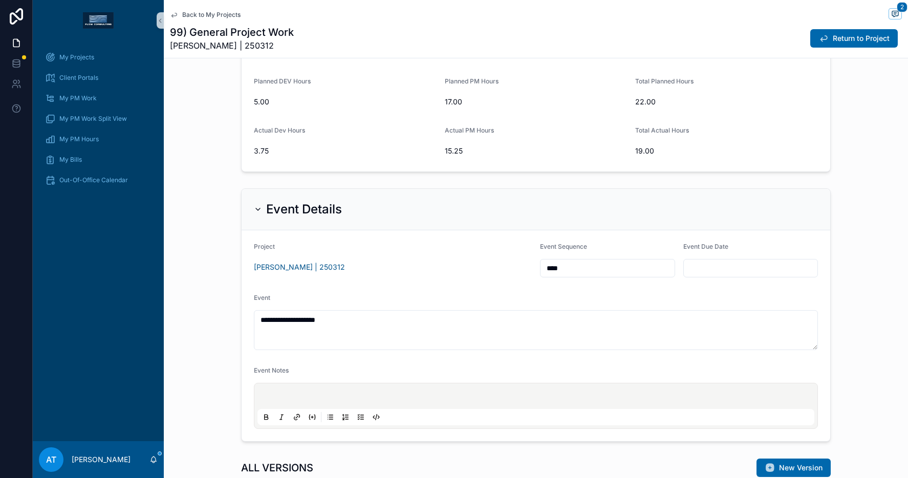
scroll to position [339, 0]
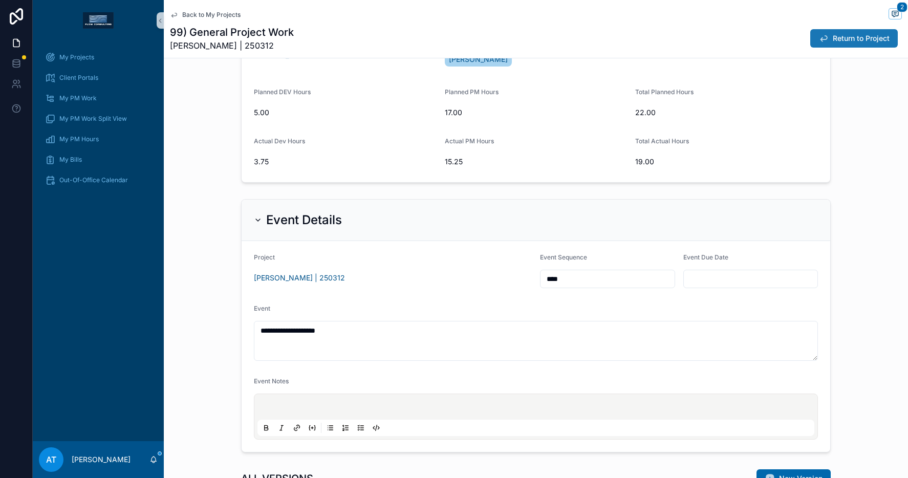
click at [833, 40] on span "Return to Project" at bounding box center [861, 38] width 57 height 10
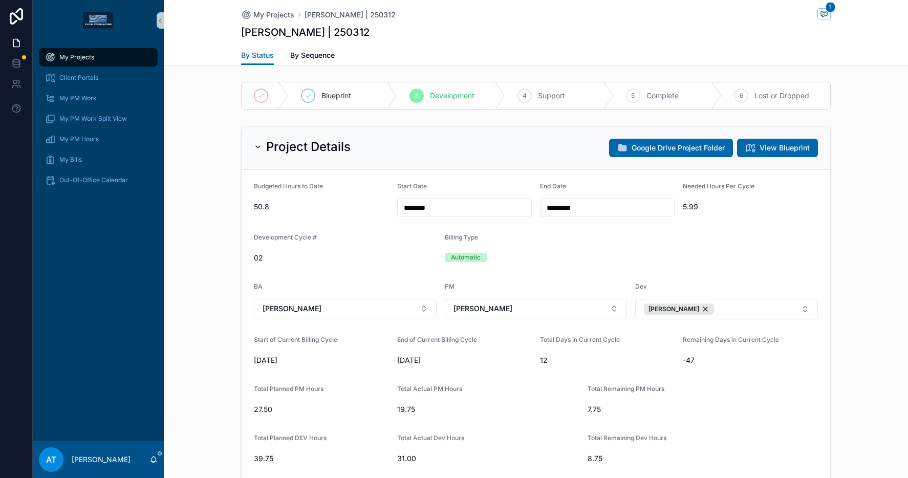
click at [60, 57] on span "My Projects" at bounding box center [76, 57] width 35 height 8
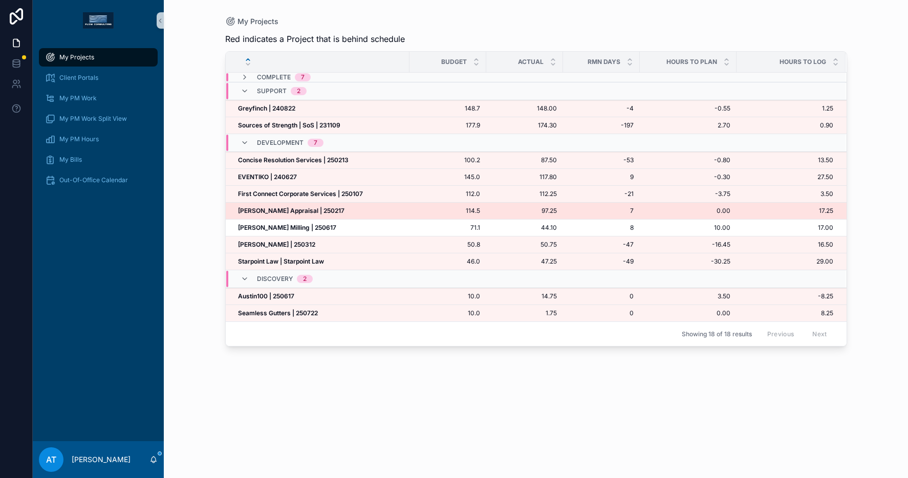
click at [320, 214] on strong "[PERSON_NAME] Appraisal | 250217" at bounding box center [291, 211] width 106 height 8
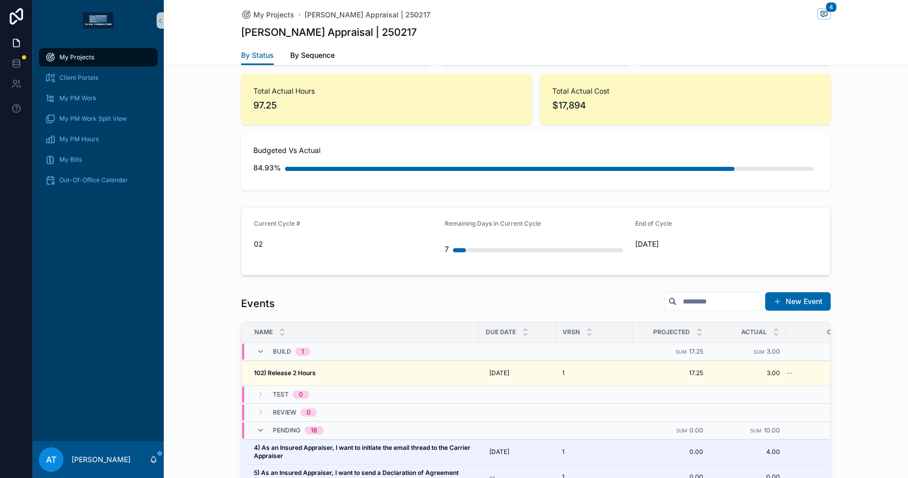
scroll to position [801, 0]
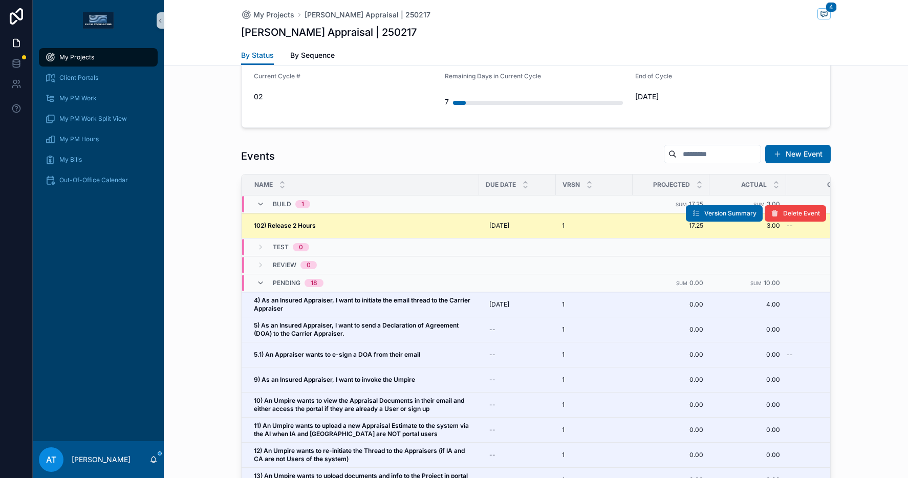
click at [350, 224] on div "102) Release 2 Hours 102) Release 2 Hours" at bounding box center [363, 226] width 219 height 8
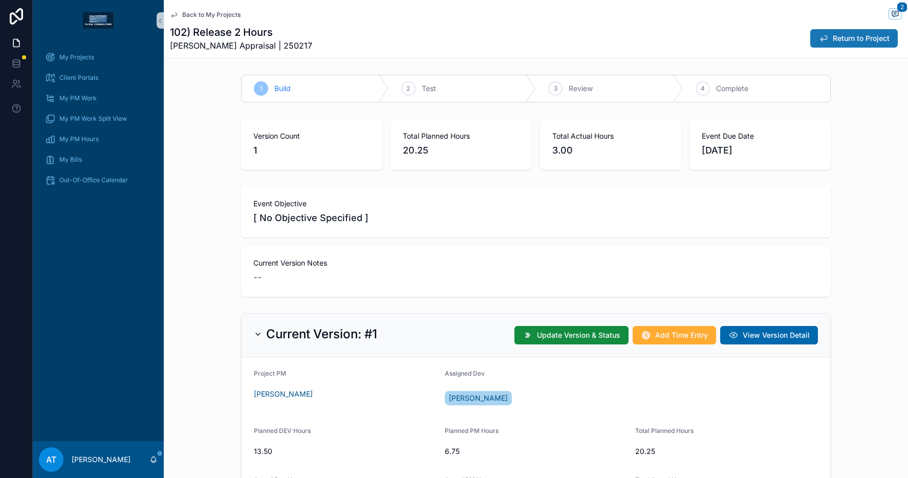
click at [833, 35] on span "Return to Project" at bounding box center [861, 38] width 57 height 10
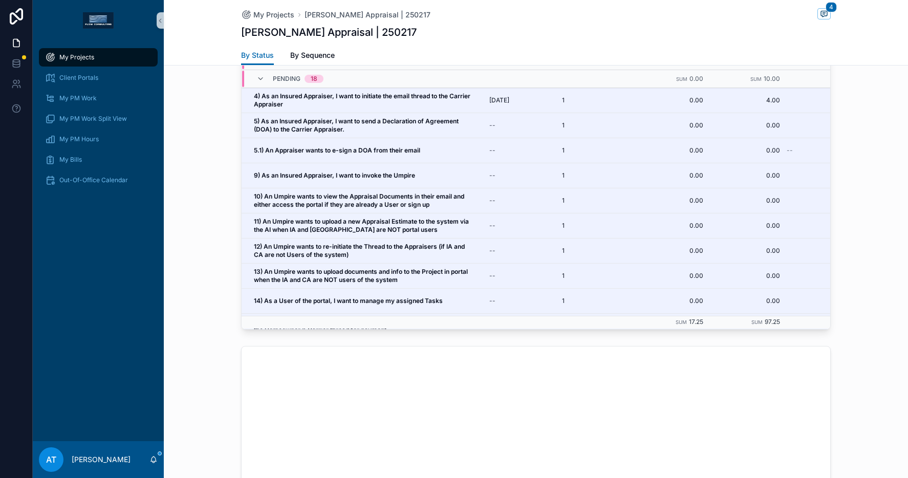
scroll to position [665, 0]
